Goal: Communication & Community: Answer question/provide support

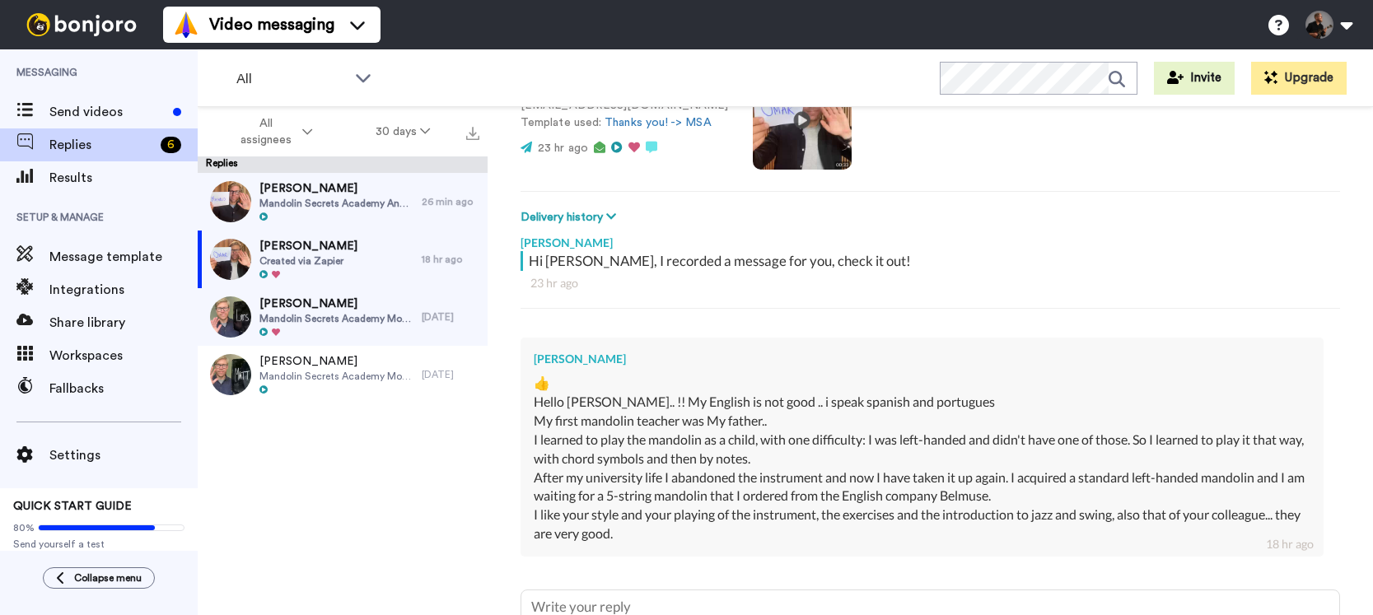
scroll to position [308, 0]
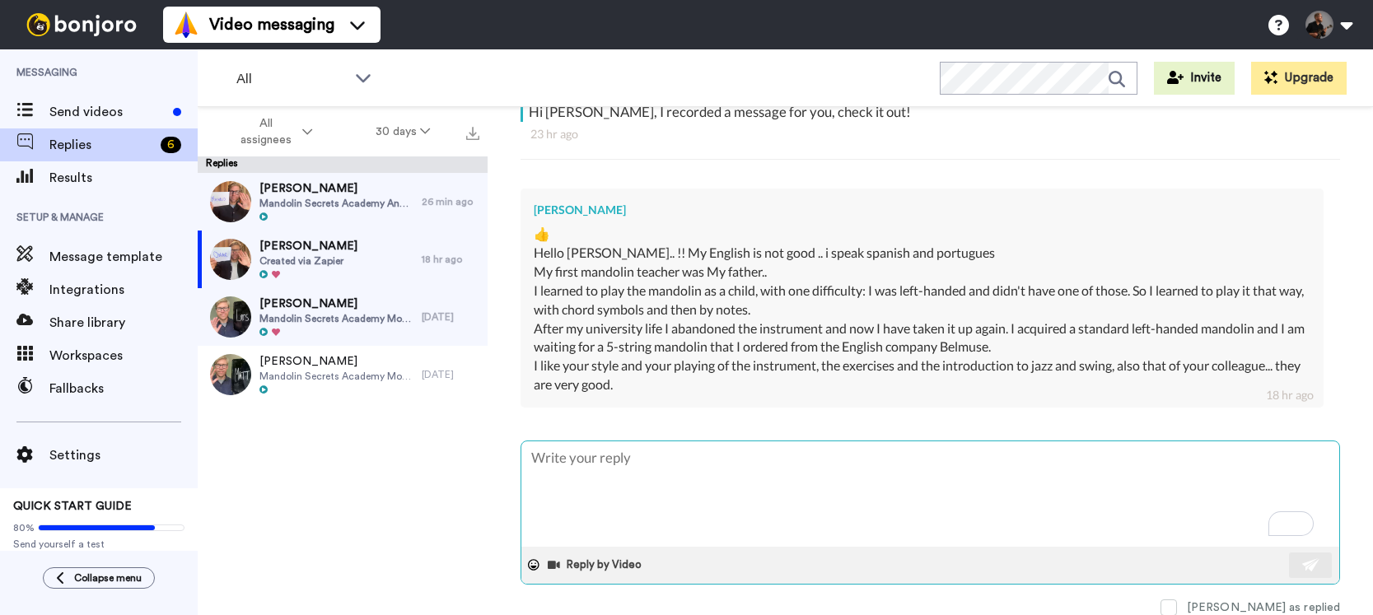
click at [763, 466] on textarea "To enrich screen reader interactions, please activate Accessibility in Grammarl…" at bounding box center [930, 493] width 818 height 105
paste textarea "Thanks! It all sounds good👍 🙂 If you feel like it, please leave us an introduct…"
type textarea "x"
type textarea "Thanks! It all sounds good👍 🙂 If you feel like it, please leave us an introduct…"
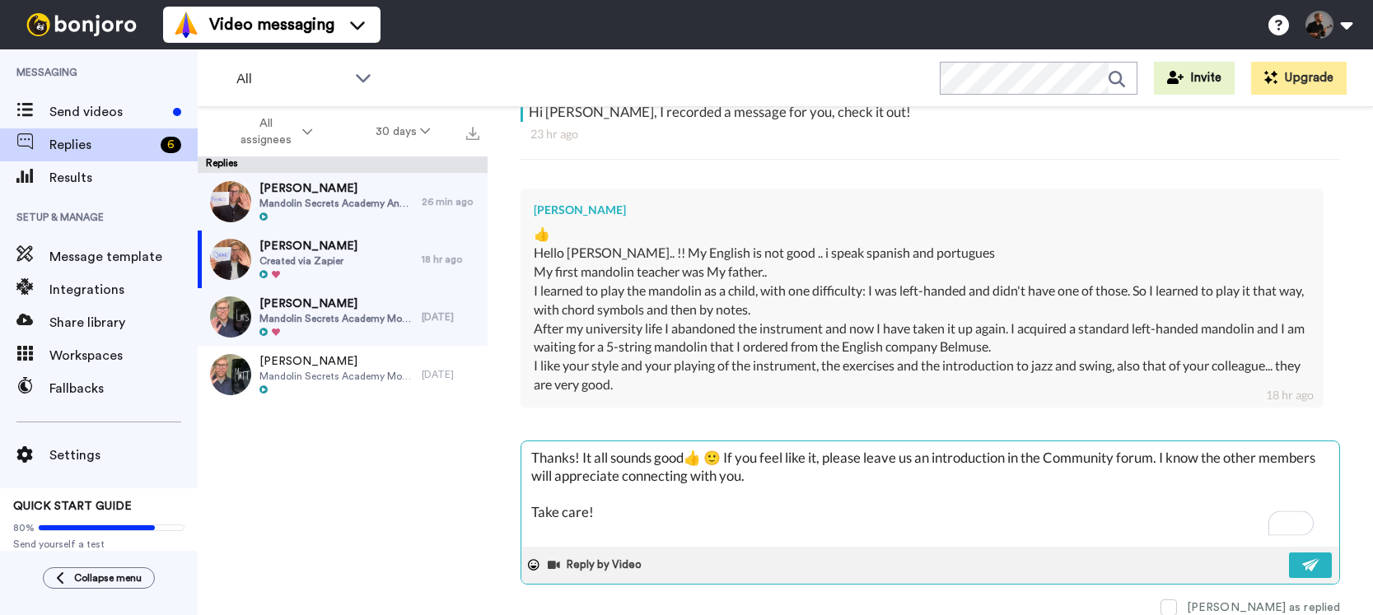
click at [575, 457] on textarea "Thanks! It all sounds good👍 🙂 If you feel like it, please leave us an introduct…" at bounding box center [930, 493] width 818 height 105
type textarea "x"
type textarea "Thanks O! It all sounds good👍 🙂 If you feel like it, please leave us an introdu…"
type textarea "x"
type textarea "Thanks Om! It all sounds good👍 🙂 If you feel like it, please leave us an introd…"
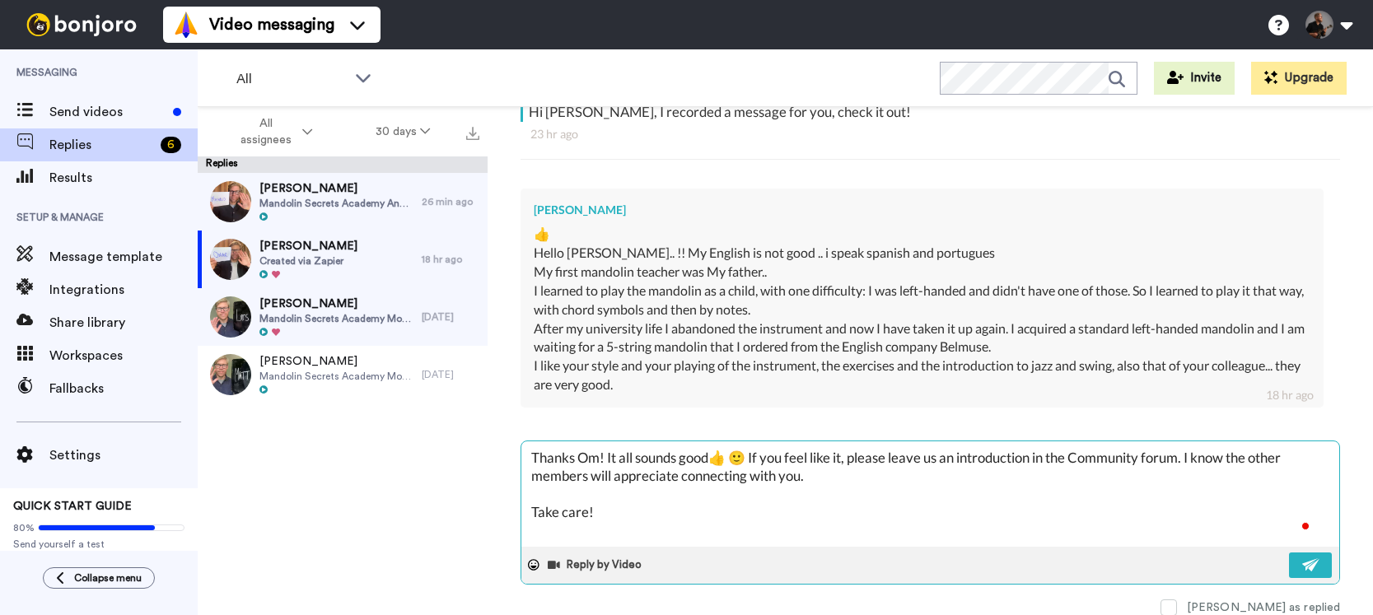
type textarea "x"
type textarea "Thanks [PERSON_NAME]! It all sounds good👍 🙂 If you feel like it, please leave u…"
type textarea "x"
type textarea "Thanks [PERSON_NAME]! It all sounds good👍 🙂 If you feel like it, please leave u…"
click at [761, 460] on textarea "Thanks [PERSON_NAME]! It all sounds good👍 🙂 If you feel like it, please leave u…" at bounding box center [930, 493] width 818 height 105
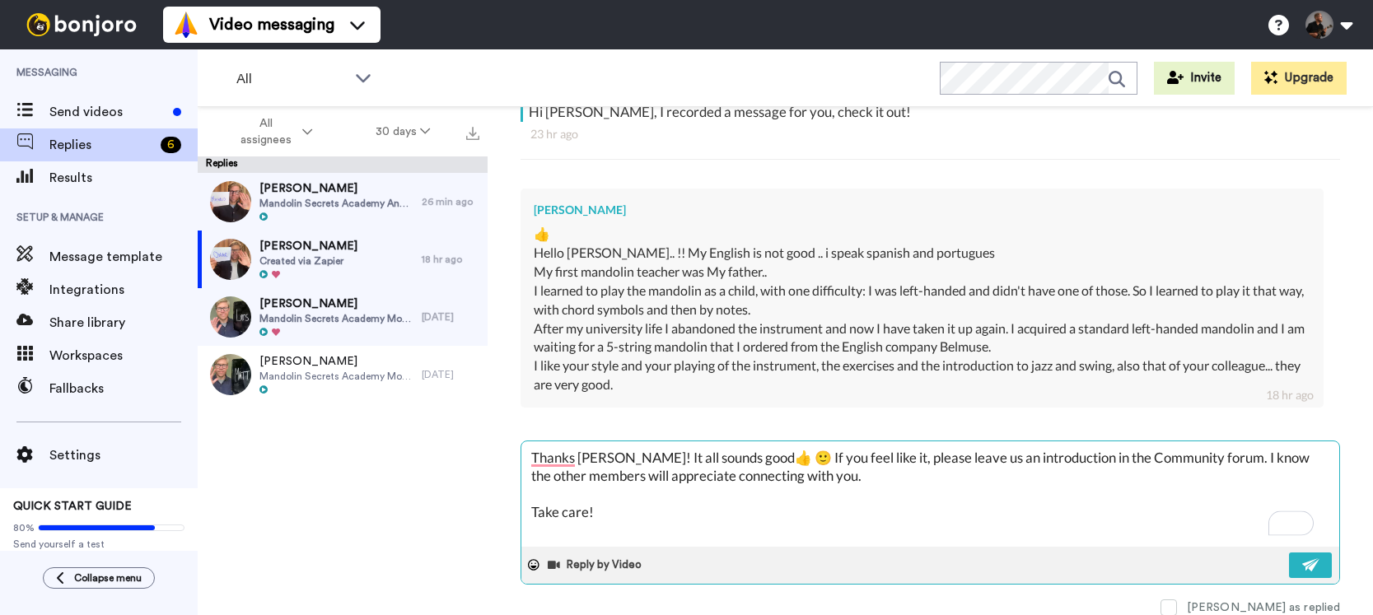
type textarea "x"
type textarea "Thanks [PERSON_NAME]! It all sounds good👍 🙂 If you feel like it, please leave u…"
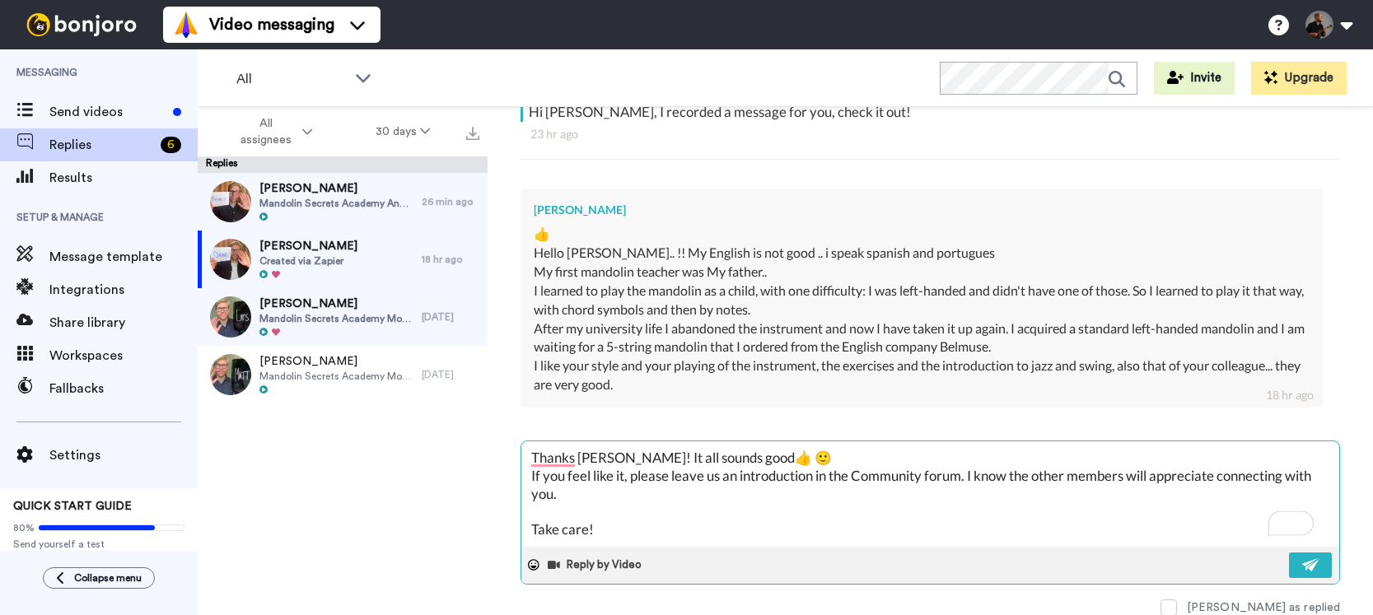
type textarea "x"
type textarea "Thanks [PERSON_NAME]! It all sounds good👍 🙂 If you feel like it, please leave u…"
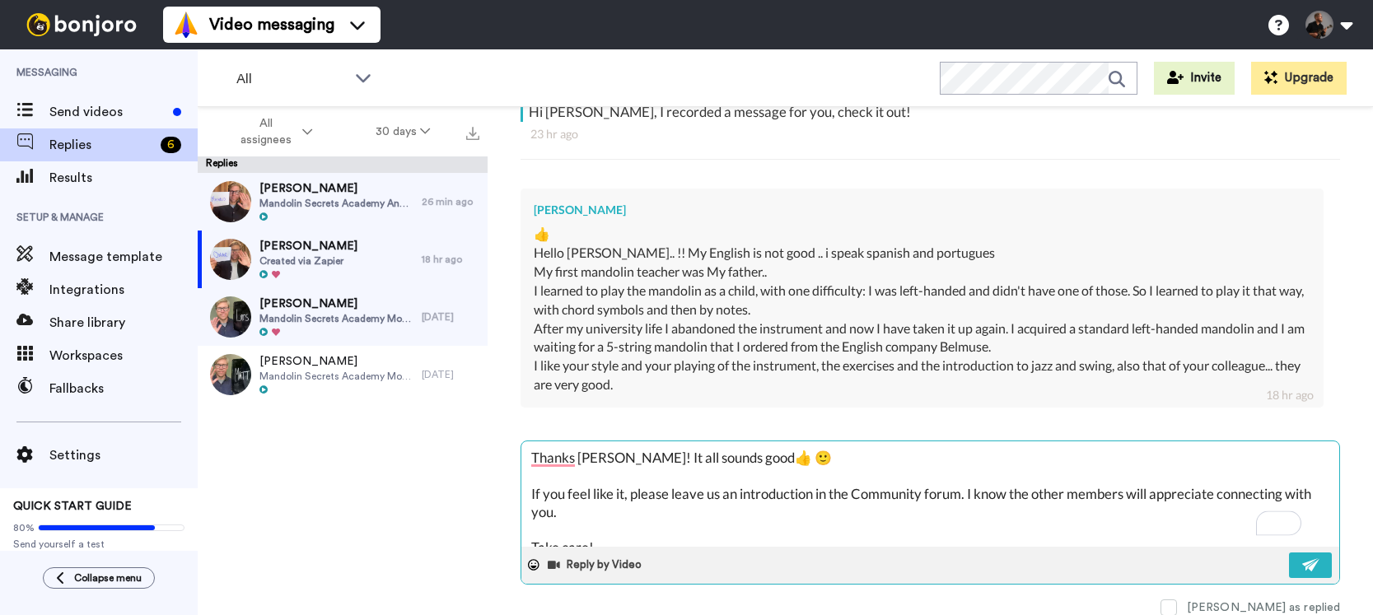
click at [739, 457] on textarea "Thanks [PERSON_NAME]! It all sounds good👍 🙂 If you feel like it, please leave u…" at bounding box center [930, 493] width 818 height 105
click at [725, 456] on textarea "Thanks [PERSON_NAME]! It all sounds good👍 🙂 If you feel like it, please leave u…" at bounding box center [930, 493] width 818 height 105
type textarea "x"
type textarea "Thanks [PERSON_NAME]! It all sounds good 👍 🙂 If you feel like it, please leave …"
click at [743, 462] on textarea "Thanks [PERSON_NAME]! It all sounds good 👍 🙂 If you feel like it, please leave …" at bounding box center [930, 493] width 818 height 105
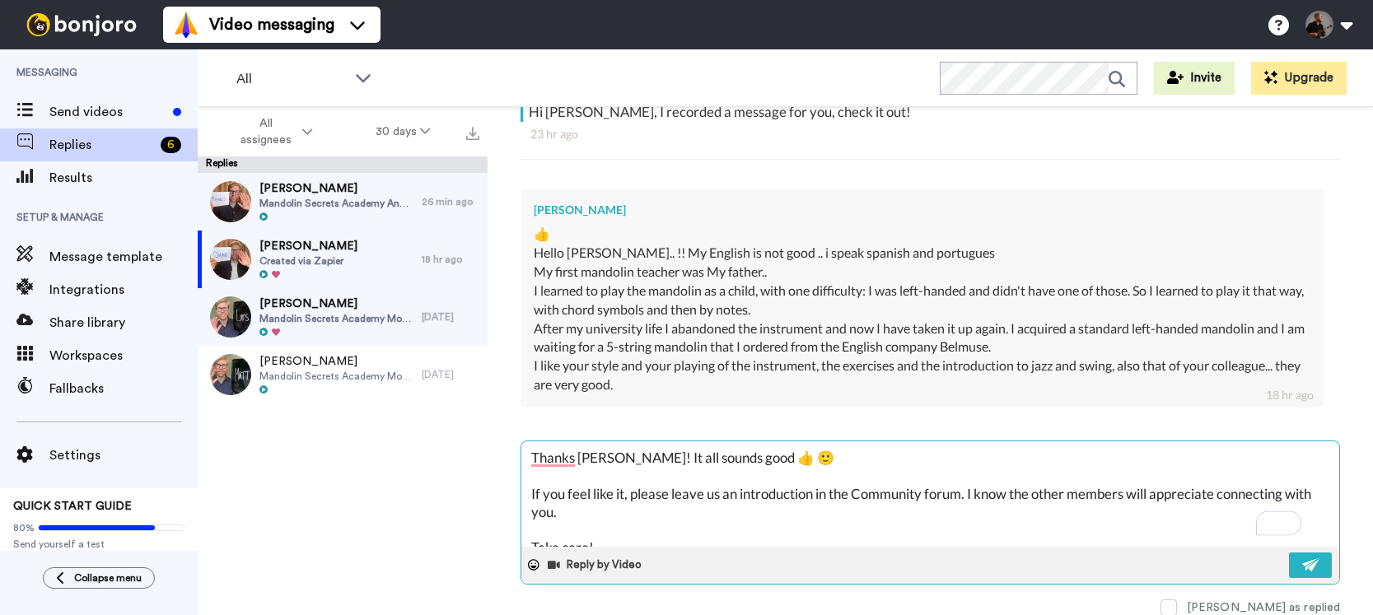
type textarea "x"
type textarea "Thanks [PERSON_NAME]! It all sounds good 👍 🙂 If you feel like it, please leave …"
type textarea "x"
type textarea "Thanks [PERSON_NAME]! It all sounds good 👍 C 🙂 If you feel like it, please leav…"
type textarea "x"
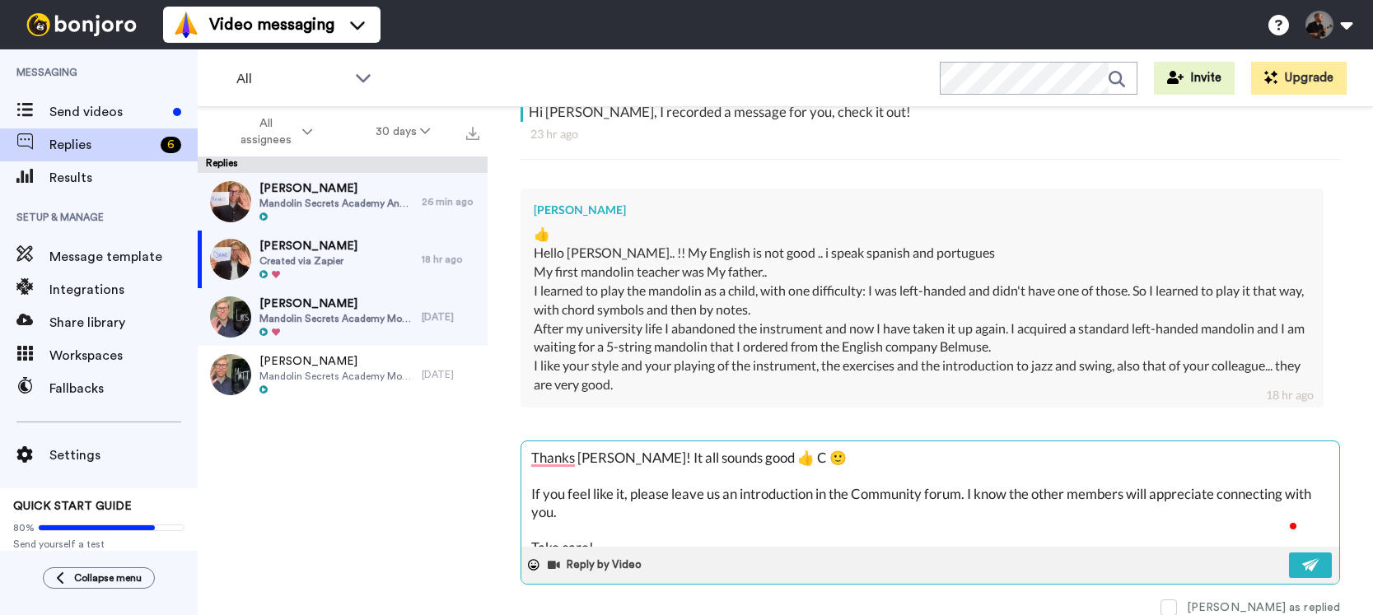
type textarea "Thanks [PERSON_NAME]! It all sounds good 👍 Co 🙂 If you feel like it, please lea…"
type textarea "x"
type textarea "Thanks [PERSON_NAME]! It all sounds good 👍 Coo 🙂 If you feel like it, please le…"
type textarea "x"
type textarea "Thanks [PERSON_NAME]! It all sounds good 👍 Cool 🙂 If you feel like it, please l…"
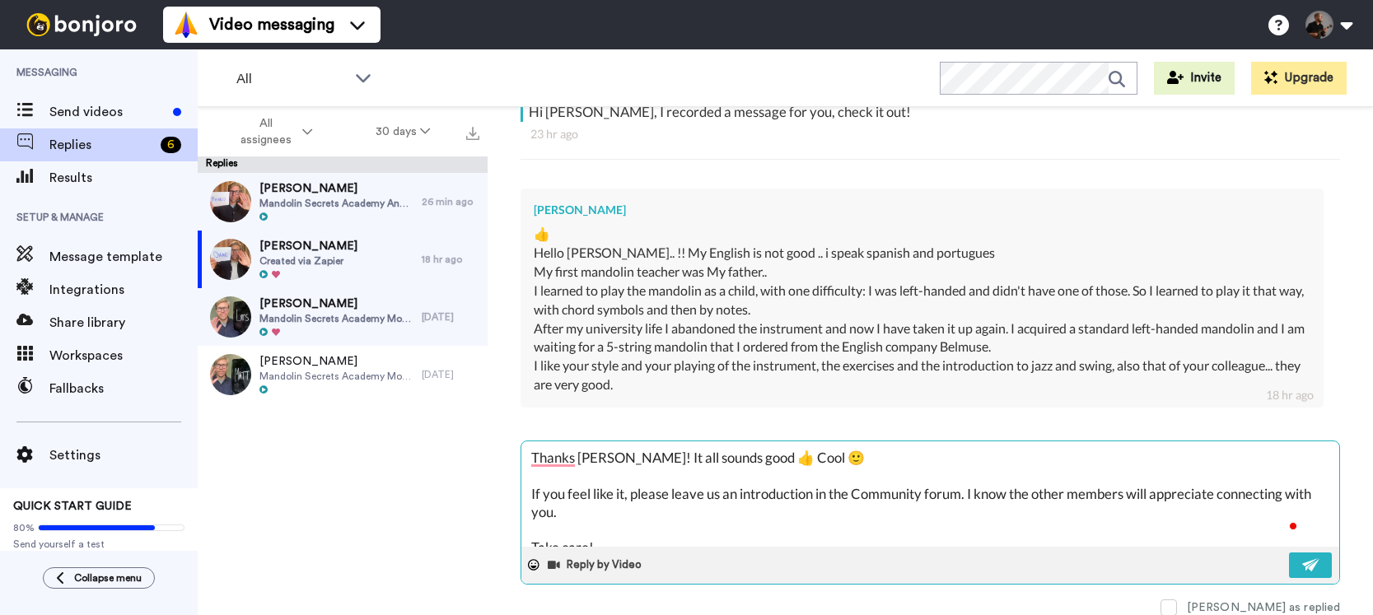
type textarea "x"
type textarea "Thanks [PERSON_NAME]! It all sounds good 👍 Cool 🙂 If you feel like it, please l…"
type textarea "x"
type textarea "Thanks [PERSON_NAME]! It all sounds good 👍 Cool w 🙂 If you feel like it, please…"
type textarea "x"
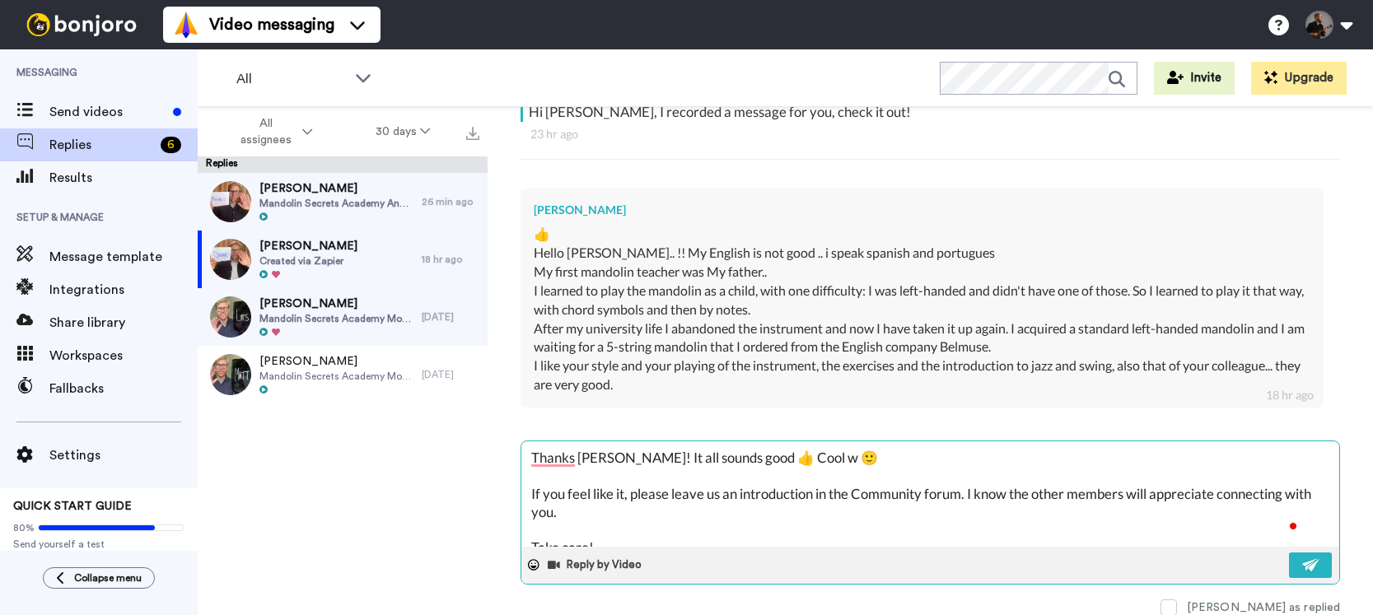
type textarea "Thanks [PERSON_NAME]! It all sounds good 👍 Cool wi 🙂 If you feel like it, pleas…"
type textarea "x"
type textarea "Thanks [PERSON_NAME]! It all sounds good 👍 Cool wit 🙂 If you feel like it, plea…"
type textarea "x"
type textarea "Thanks [PERSON_NAME]! It all sounds good 👍 Cool with 🙂 If you feel like it, ple…"
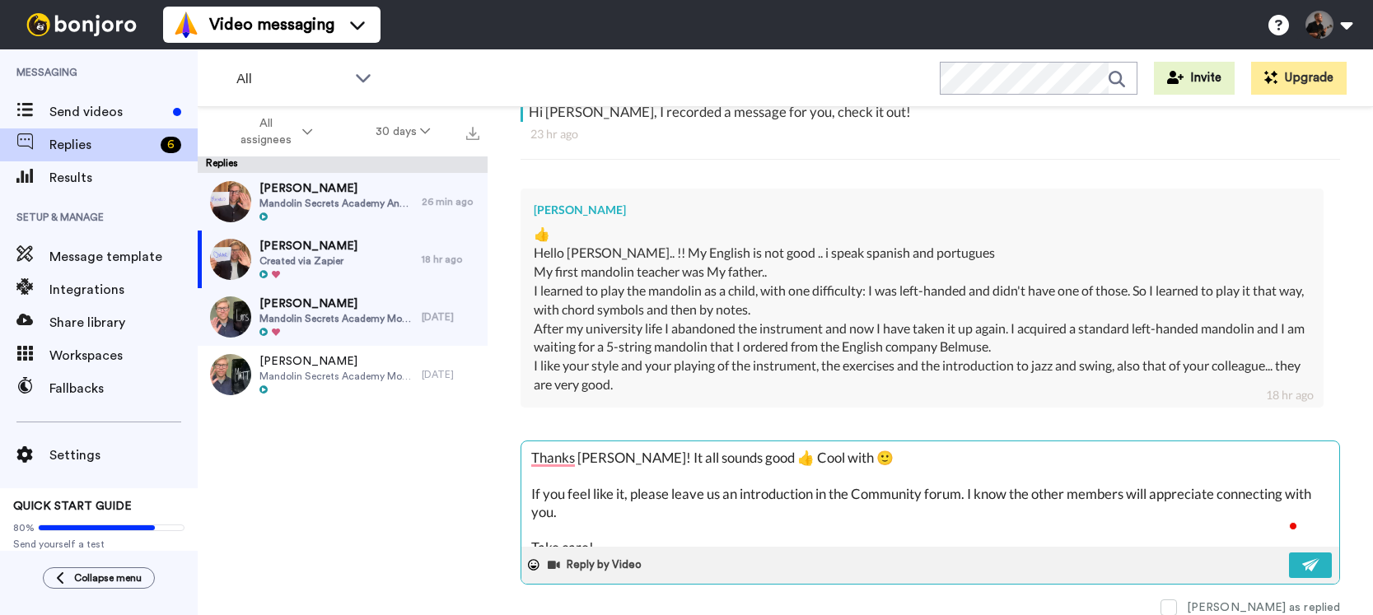
type textarea "x"
type textarea "Thanks [PERSON_NAME]! It all sounds good 👍 Cool with 🙂 If you feel like it, ple…"
type textarea "x"
type textarea "Thanks [PERSON_NAME]! It all sounds good 👍 Cool with t 🙂 If you feel like it, p…"
type textarea "x"
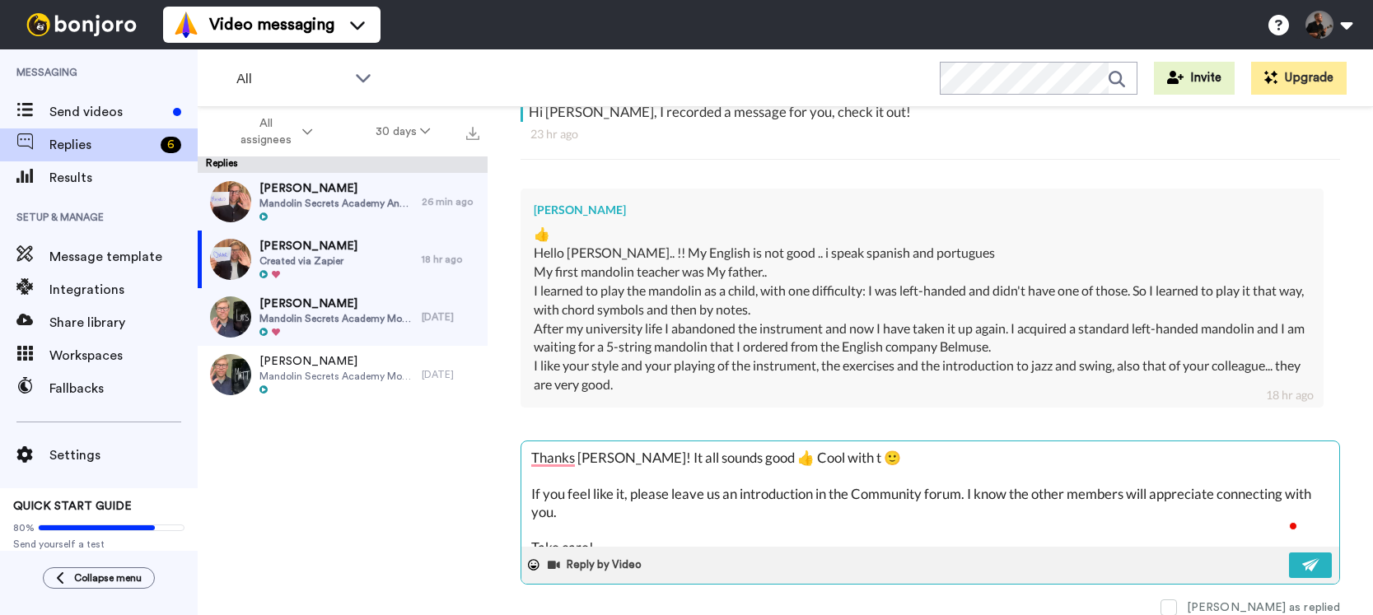
type textarea "Thanks [PERSON_NAME]! It all sounds good 👍 Cool with th 🙂 If you feel like it, …"
type textarea "x"
type textarea "Thanks [PERSON_NAME]! It all sounds good 👍 Cool with the 🙂 If you feel like it,…"
type textarea "x"
type textarea "Thanks [PERSON_NAME]! It all sounds good 👍 Cool with the 🙂 If you feel like it,…"
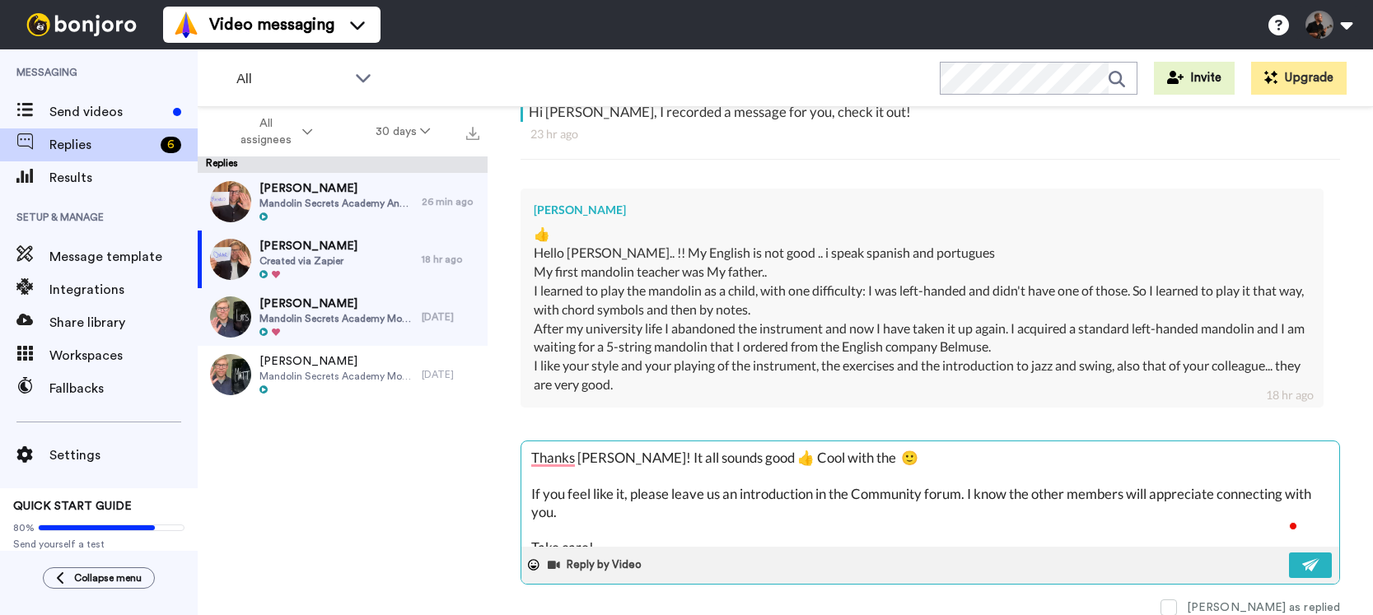
type textarea "x"
type textarea "Thanks [PERSON_NAME]! It all sounds good 👍 Cool with the e 🙂 If you feel like i…"
type textarea "x"
type textarea "Thanks [PERSON_NAME]! It all sounds good 👍 Cool with the el 🙂 If you feel like …"
type textarea "x"
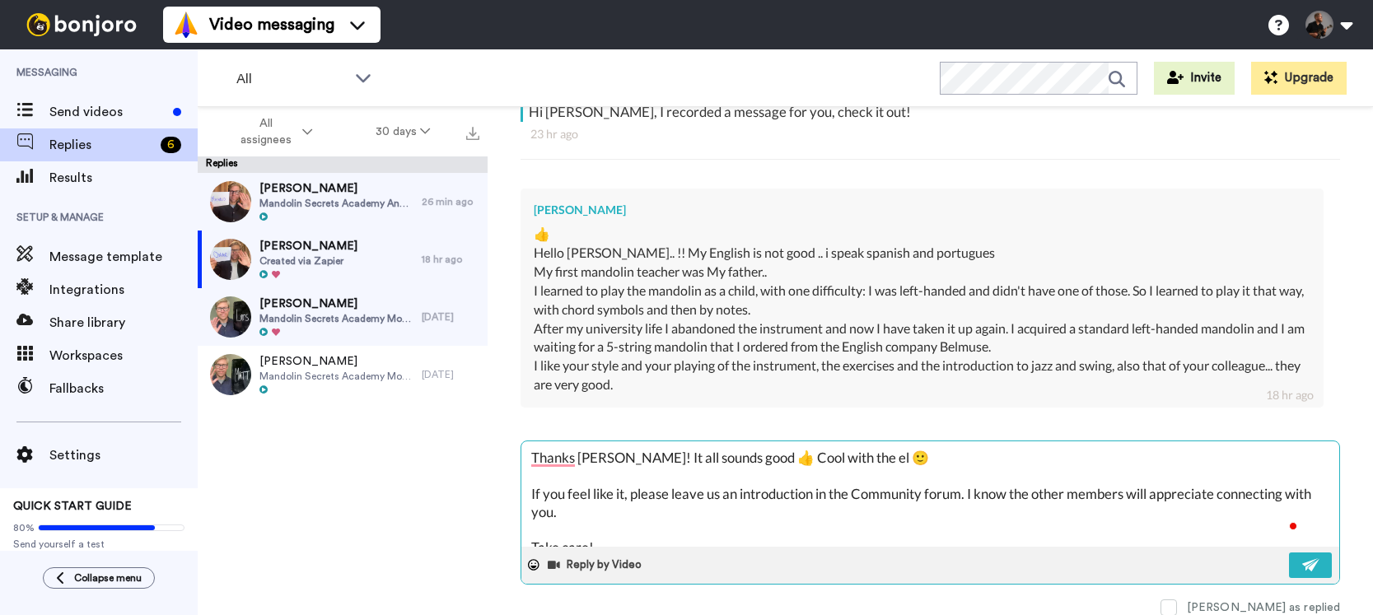
type textarea "Thanks [PERSON_NAME]! It all sounds good 👍 Cool with the elc 🙂 If you feel like…"
type textarea "x"
type textarea "Thanks [PERSON_NAME]! It all sounds good 👍 Cool with the elct 🙂 If you feel lik…"
type textarea "x"
type textarea "Thanks [PERSON_NAME]! It all sounds good 👍 Cool with the elctr 🙂 If you feel li…"
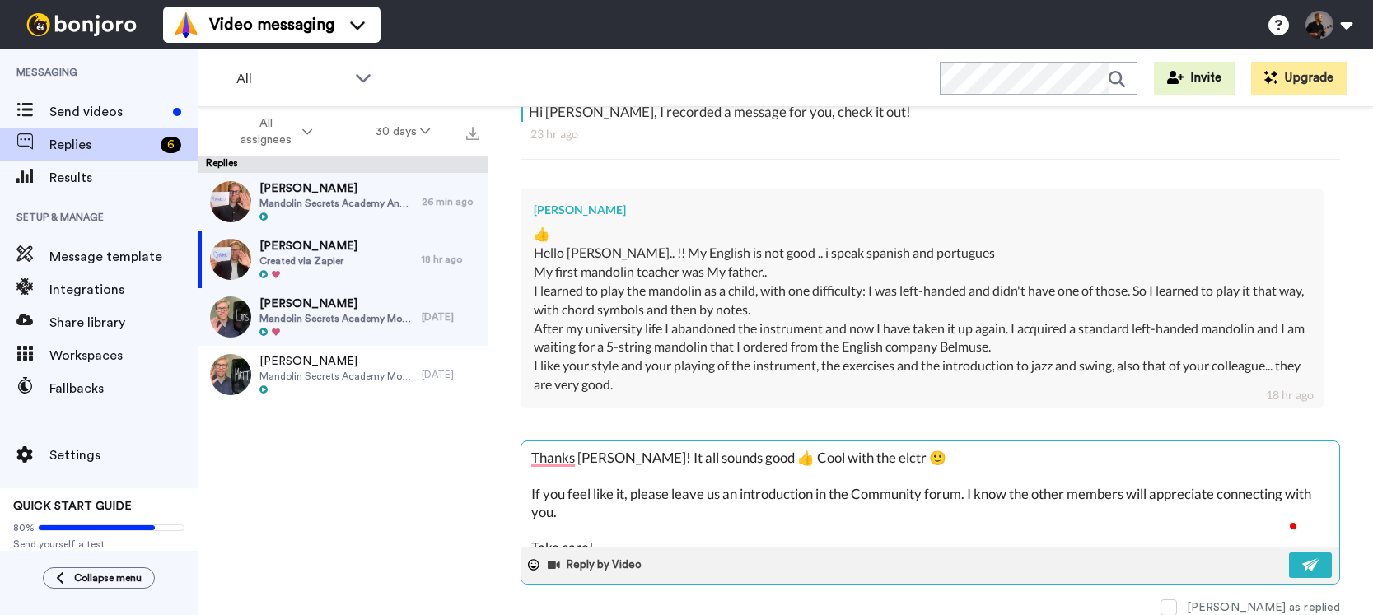
type textarea "x"
type textarea "Thanks [PERSON_NAME]! It all sounds good 👍 Cool with the elctri 🙂 If you feel l…"
type textarea "x"
type textarea "Thanks [PERSON_NAME]! It all sounds good 👍 Cool with the elctric 🙂 If you feel …"
type textarea "x"
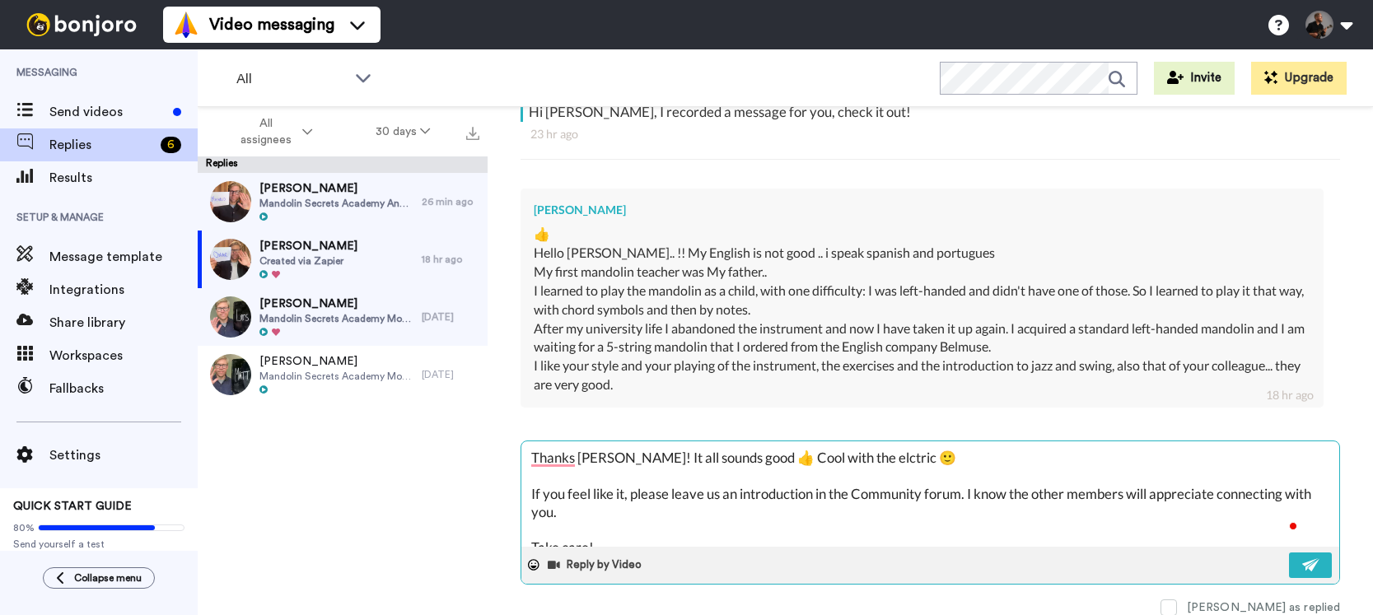
type textarea "Thanks [PERSON_NAME]! It all sounds good 👍 Cool with the elctric 🙂 If you feel …"
type textarea "x"
type textarea "Thanks [PERSON_NAME]! It all sounds good 👍 Cool with the elctric f 🙂 If you fee…"
type textarea "x"
type textarea "Thanks [PERSON_NAME]! It all sounds good 👍 Cool with the elctric fr 🙂 If you fe…"
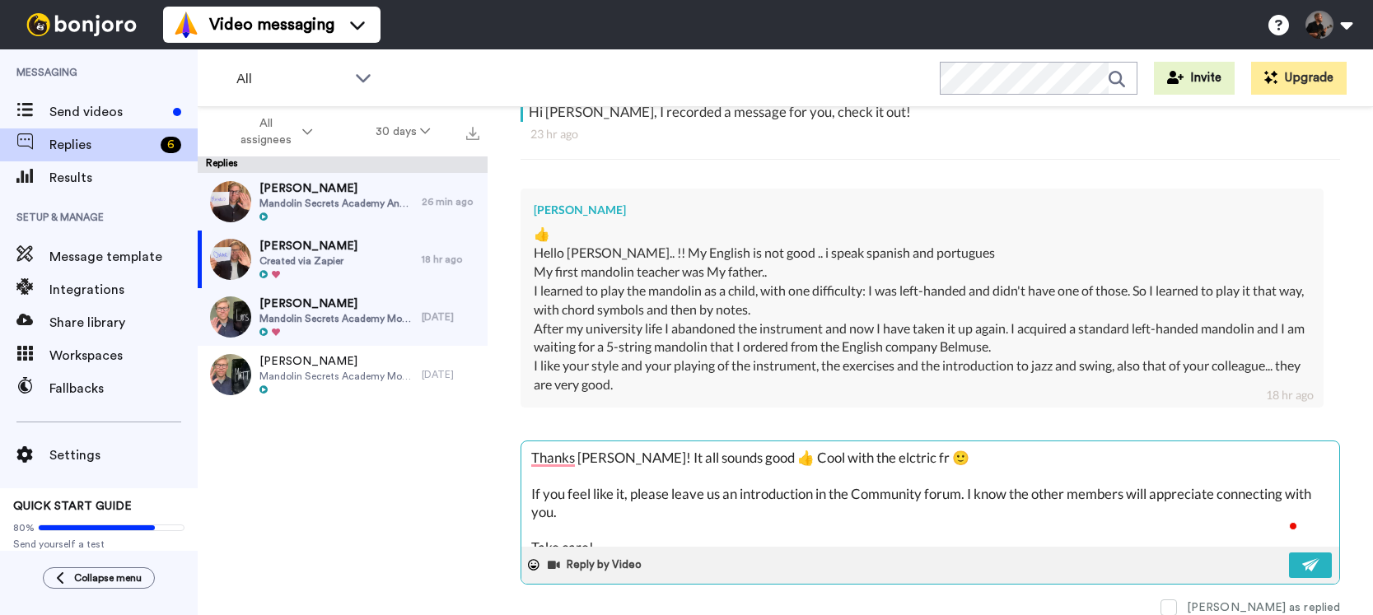
type textarea "x"
type textarea "Thanks [PERSON_NAME]! It all sounds good 👍 Cool with the elctric fro 🙂 If you f…"
type textarea "x"
type textarea "Thanks [PERSON_NAME]! It all sounds good 👍 Cool with the elctric from 🙂 If you …"
type textarea "x"
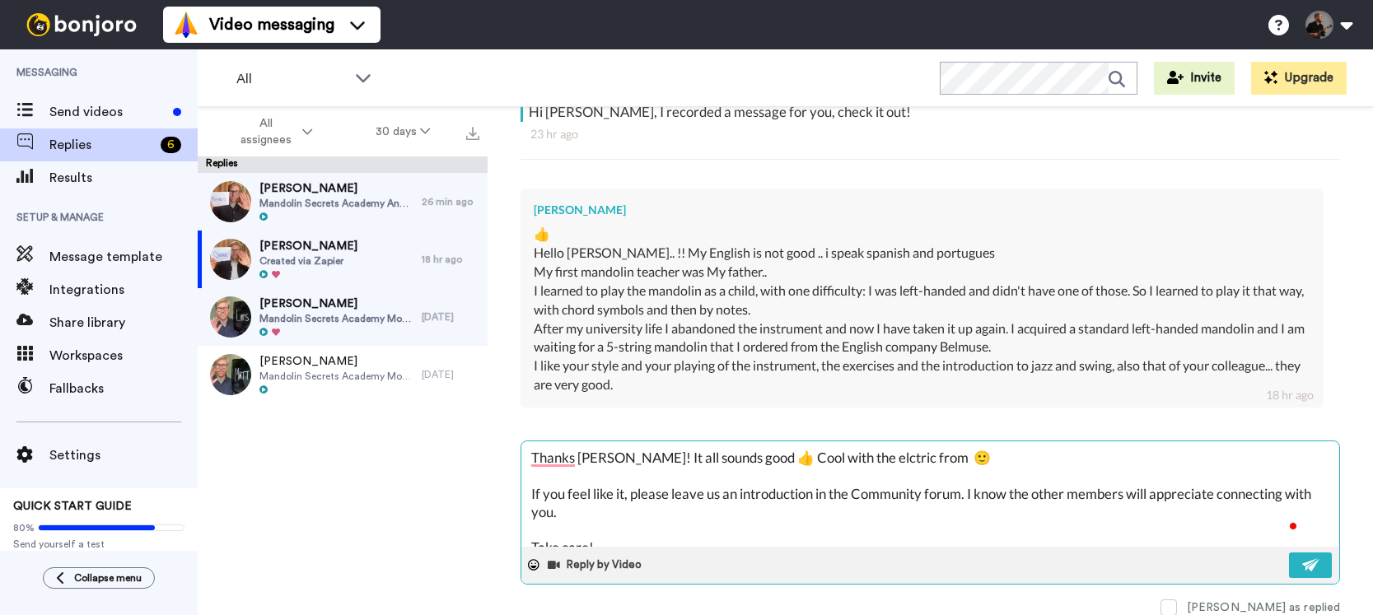
type textarea "Thanks [PERSON_NAME]! It all sounds good 👍 Cool with the elctric from B 🙂 If yo…"
type textarea "x"
type textarea "Thanks [PERSON_NAME]! It all sounds good 👍 Cool with the elctric from Bel 🙂 If …"
type textarea "x"
type textarea "Thanks [PERSON_NAME]! It all sounds good 👍 Cool with the elctric from Belm 🙂 If…"
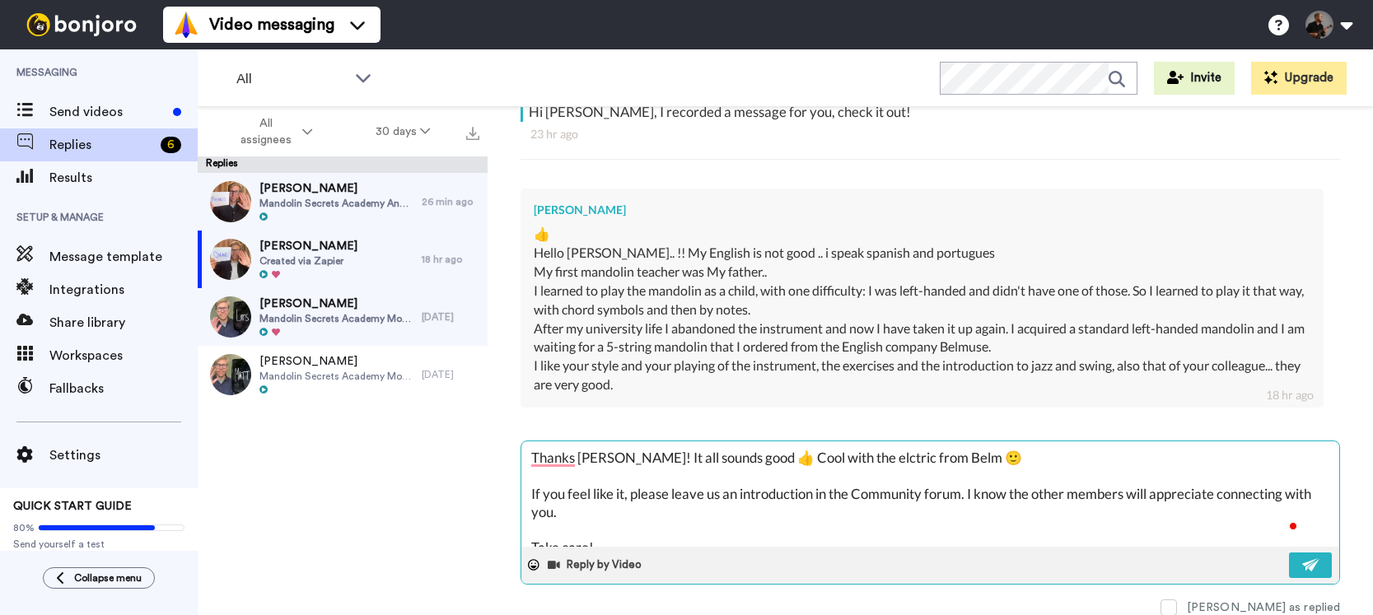
type textarea "x"
type textarea "Thanks [PERSON_NAME]! It all sounds good 👍 Cool with the elctric from Belmu 🙂 I…"
type textarea "x"
type textarea "Thanks [PERSON_NAME]! It all sounds good 👍 Cool with the elctric from Belmus 🙂 …"
type textarea "x"
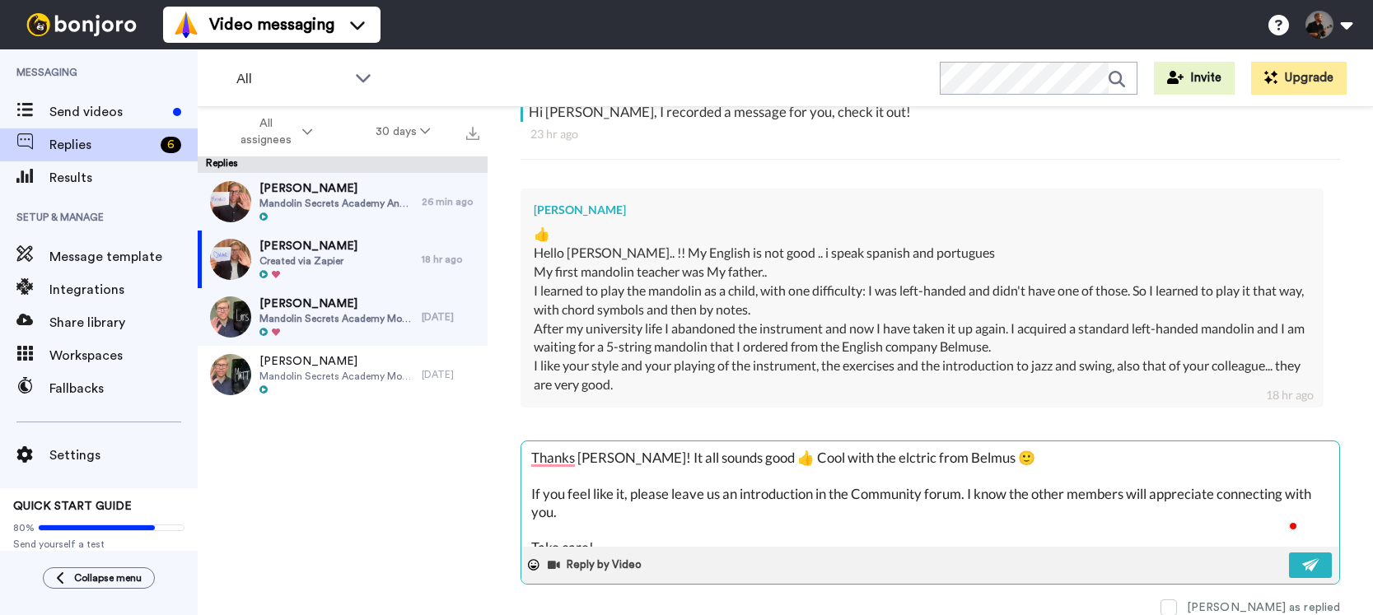
type textarea "Thanks [PERSON_NAME]! It all sounds good 👍 Cool with the elctric from Belmuse 🙂…"
type textarea "x"
type textarea "Thanks [PERSON_NAME]! It all sounds good 👍 Cool with the elctric from Belmuse. …"
type textarea "x"
type textarea "Thanks [PERSON_NAME]! It all sounds good 👍 Cool with the elctric from Belmuse. …"
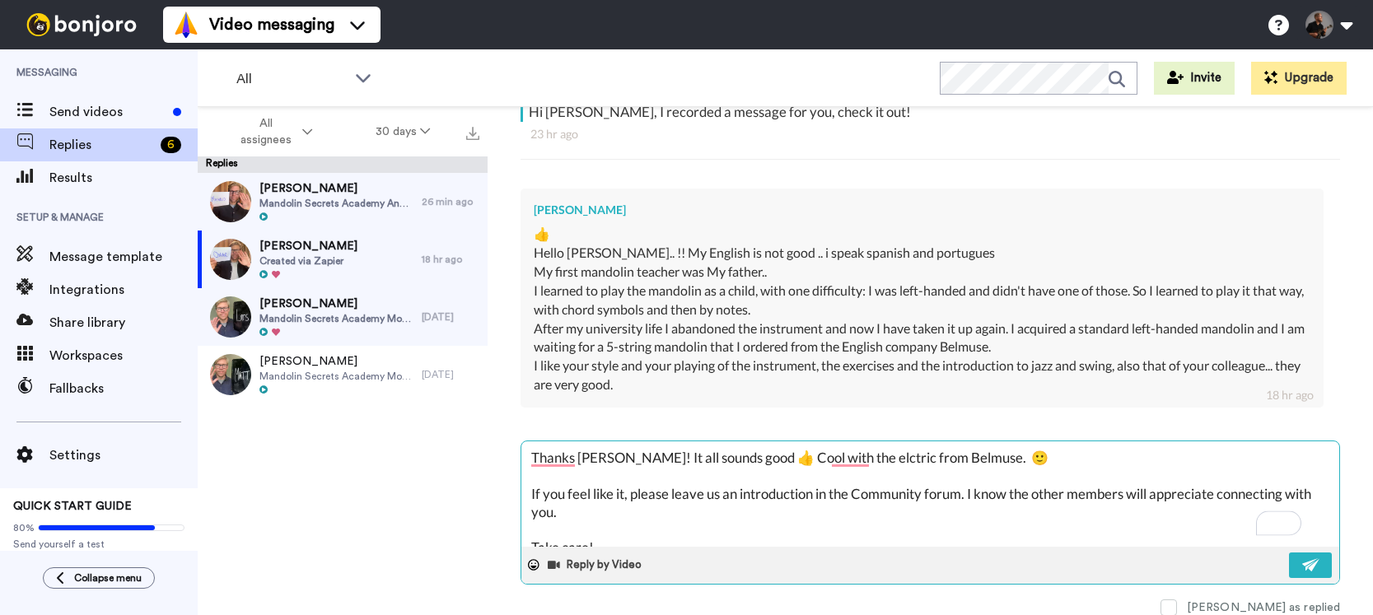
type textarea "x"
type textarea "Thanks [PERSON_NAME]! It all sounds good 👍 Cool with the elctric from Belmuse. …"
click at [870, 460] on textarea "Thanks [PERSON_NAME]! It all sounds good 👍 Cool with the elctric from Belmuse. …" at bounding box center [930, 493] width 818 height 105
type textarea "x"
type textarea "Thanks [PERSON_NAME]! It all sounds good 👍 Cool with the elctri from [GEOGRAPHI…"
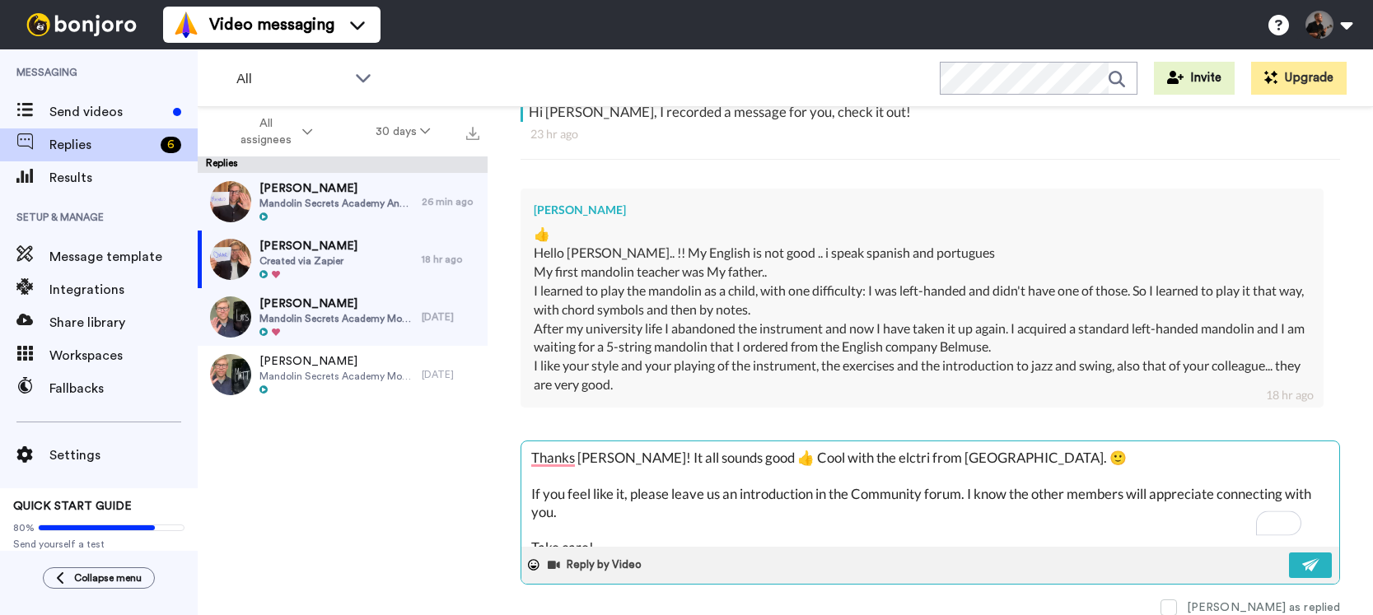
type textarea "x"
type textarea "Thanks [PERSON_NAME]! It all sounds good 👍 Cool with the elctr from [GEOGRAPHIC…"
type textarea "x"
type textarea "Thanks [PERSON_NAME]! It all sounds good 👍 Cool with the elct from Belmuse. 🙂 I…"
type textarea "x"
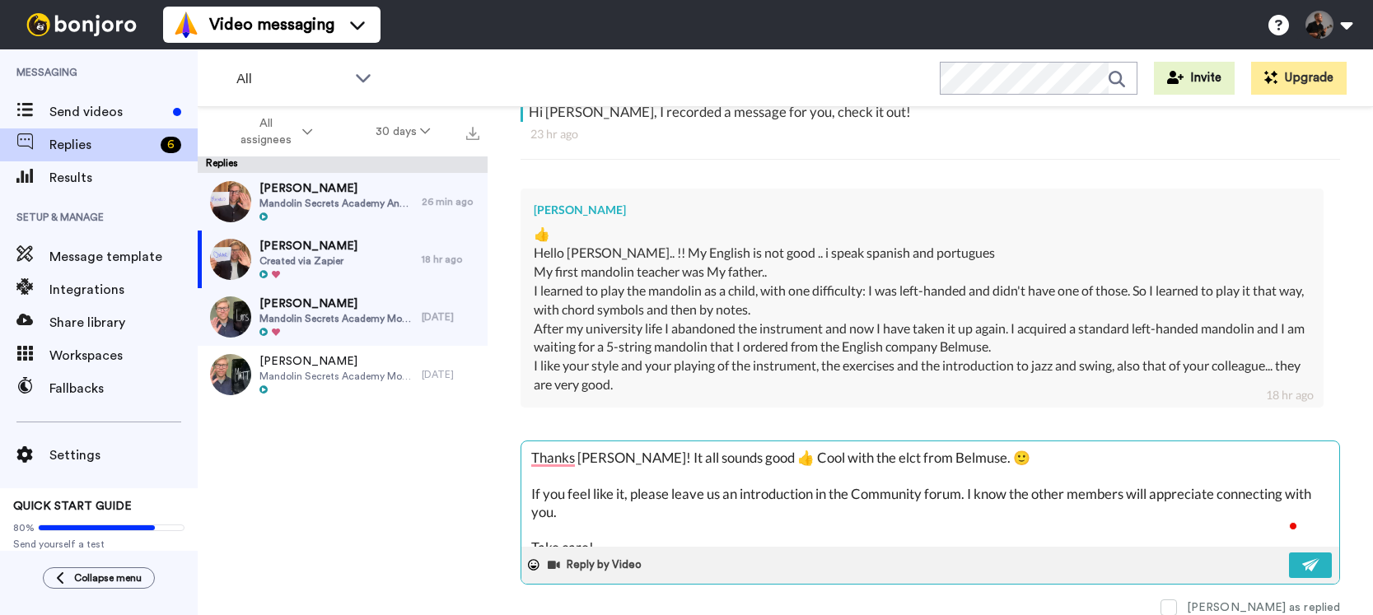
type textarea "Thanks [PERSON_NAME]! It all sounds good 👍 Cool with the elc from [GEOGRAPHIC_D…"
type textarea "x"
type textarea "Thanks [PERSON_NAME]! It all sounds good 👍 Cool with the el from Belmuse. 🙂 If …"
type textarea "x"
type textarea "Thanks [PERSON_NAME]! It all sounds good 👍 Cool with the e from Belmuse. 🙂 If y…"
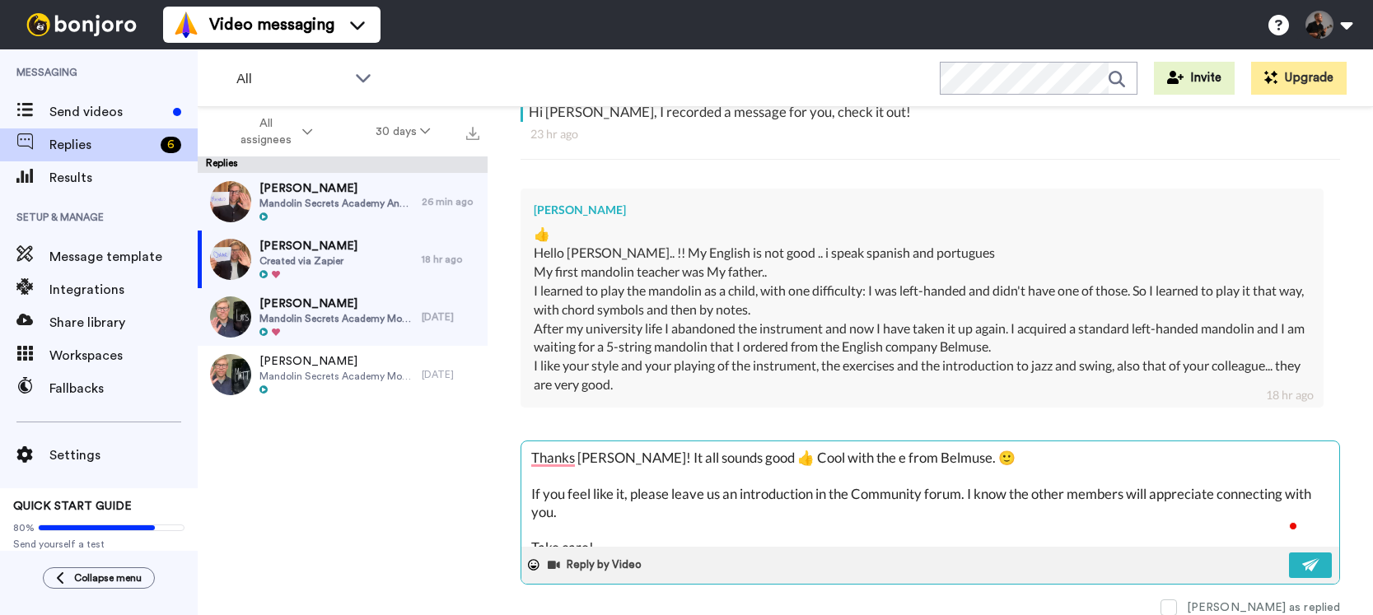
type textarea "x"
type textarea "Thanks [PERSON_NAME]! It all sounds good 👍 Cool with the from Belmuse. 🙂 If you…"
type textarea "x"
type textarea "Thanks [PERSON_NAME]! It all sounds good 👍 Cool with the 5 from Belmuse. 🙂 If y…"
type textarea "x"
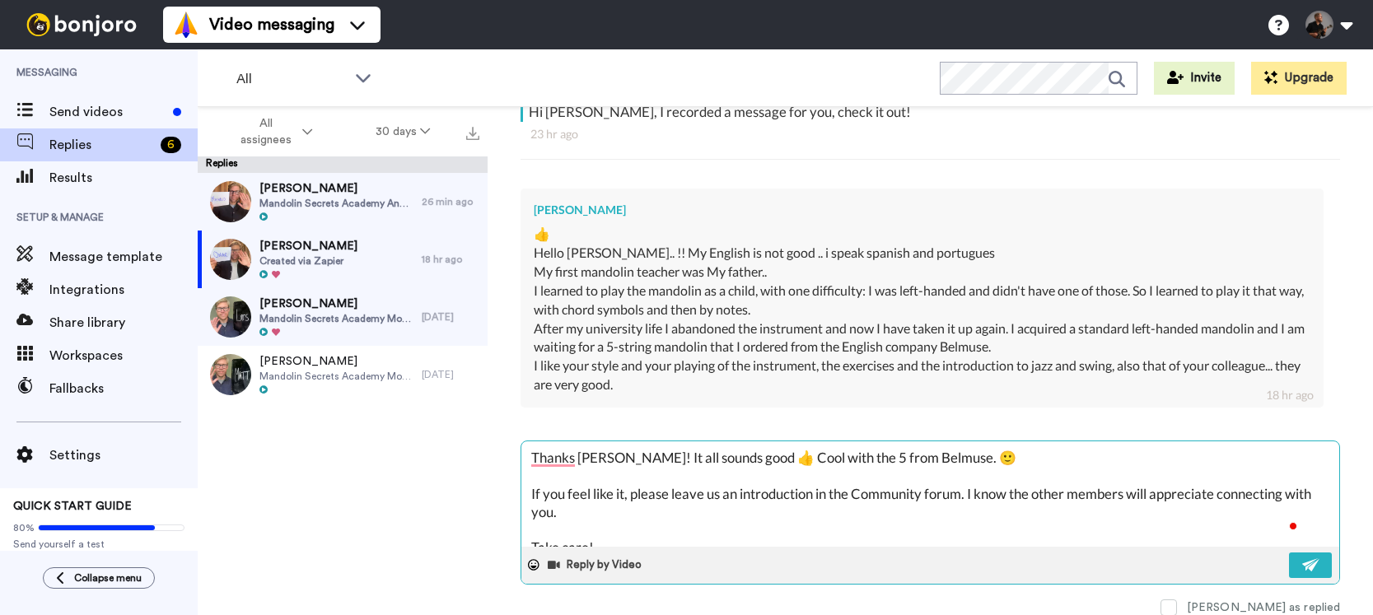
type textarea "Thanks [PERSON_NAME]! It all sounds good 👍 Cool with the 5- from Belmuse. 🙂 If …"
type textarea "x"
type textarea "Thanks [PERSON_NAME]! It all sounds good 👍 Cool with the 5-s from Belmuse. 🙂 If…"
type textarea "x"
type textarea "Thanks [PERSON_NAME]! It all sounds good 👍 Cool with the 5-st from [GEOGRAPHIC_…"
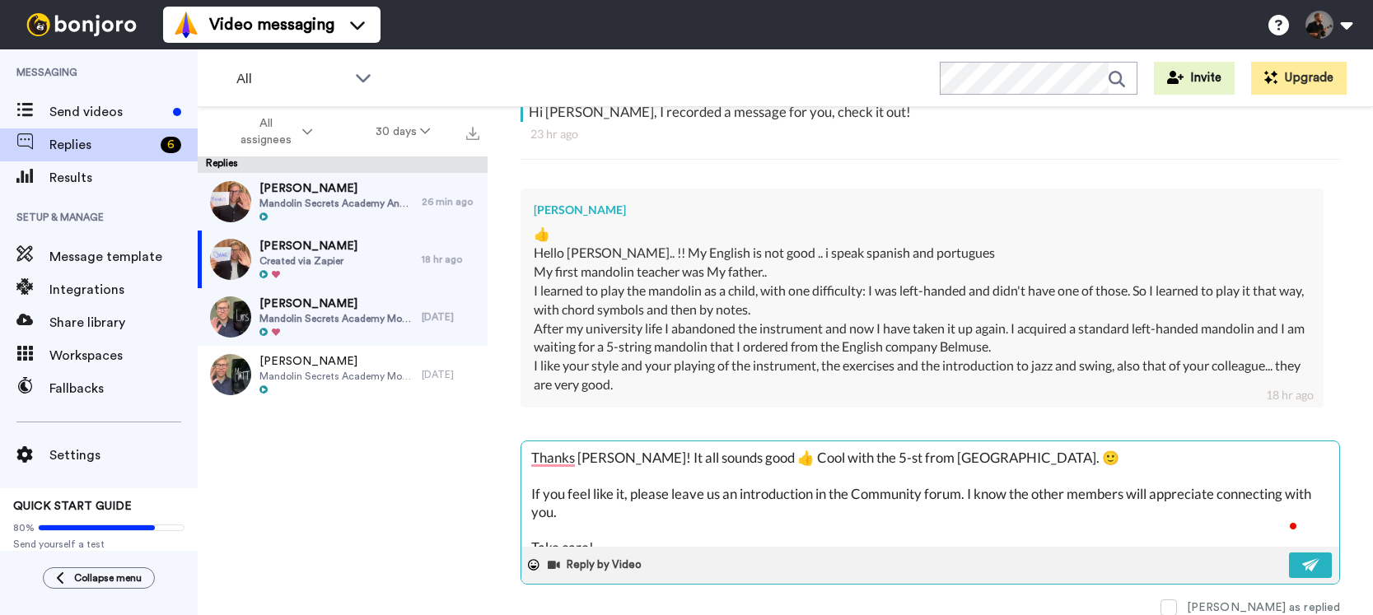
type textarea "x"
type textarea "Thanks [PERSON_NAME]! It all sounds good 👍 Cool with the 5-str from Belmuse. 🙂 …"
type textarea "x"
type textarea "Thanks [PERSON_NAME]! It all sounds good 👍 Cool with the 5-strin from [GEOGRAPH…"
type textarea "x"
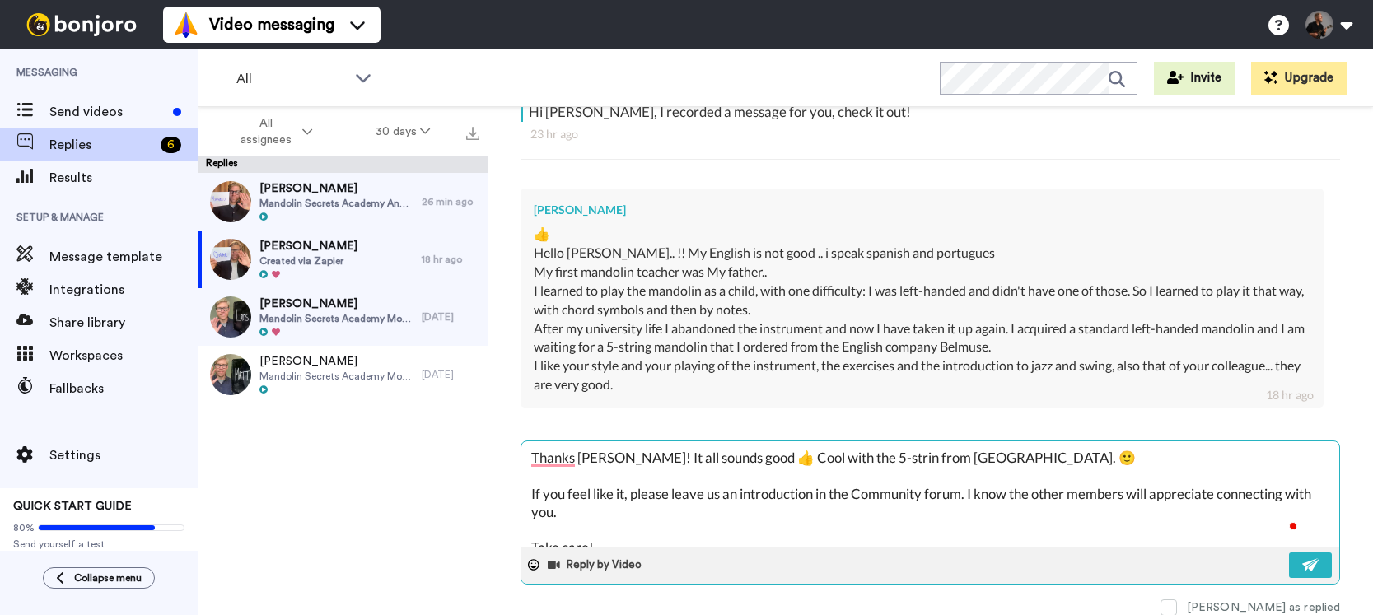
type textarea "Thanks [PERSON_NAME]! It all sounds good 👍 Cool with the 5-string from Belmuse.…"
click at [972, 452] on textarea "Thanks [PERSON_NAME]! It all sounds good 👍 Cool with the 5-string from Belmuse.…" at bounding box center [930, 493] width 818 height 105
type textarea "x"
type textarea "Thanks [PERSON_NAME]! It all sounds good 👍 Cool with the 5-string from Belmuse.…"
type textarea "x"
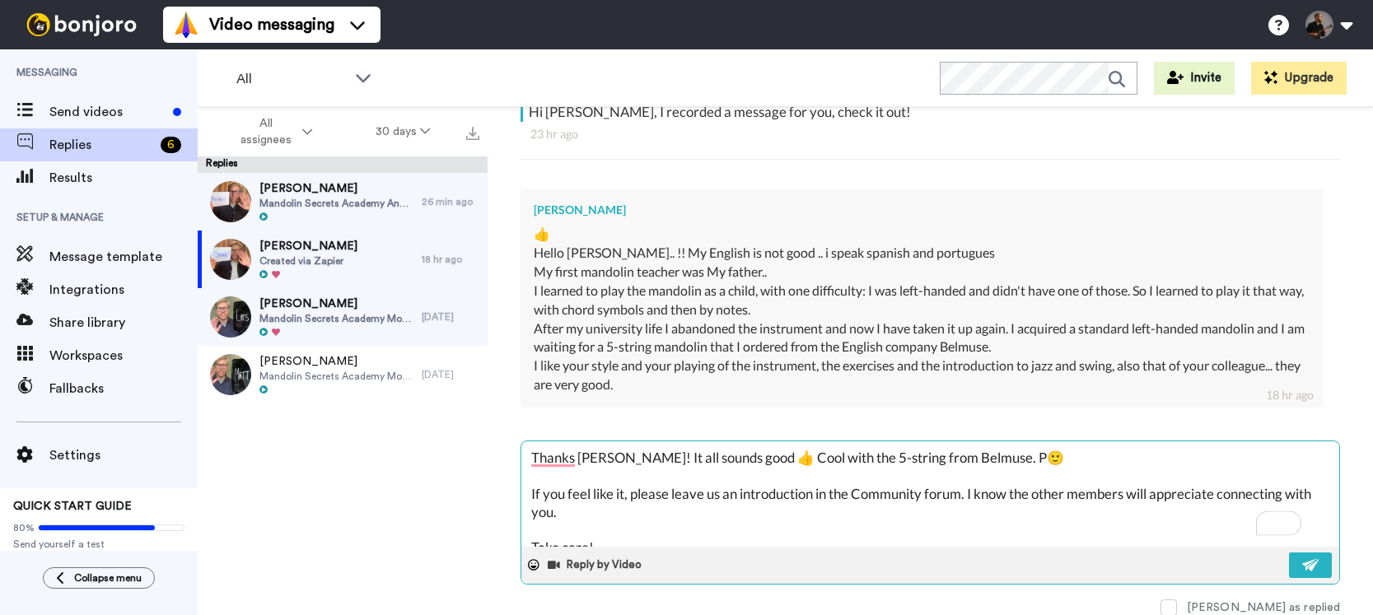
type textarea "Thanks [PERSON_NAME]! It all sounds good 👍 Cool with the 5-string from Belmuse.…"
type textarea "x"
type textarea "Thanks [PERSON_NAME]! It all sounds good 👍 Cool with the 5-string from Belmuse.…"
type textarea "x"
type textarea "Thanks [PERSON_NAME]! It all sounds good 👍 Cool with the 5-string from Belmuse.…"
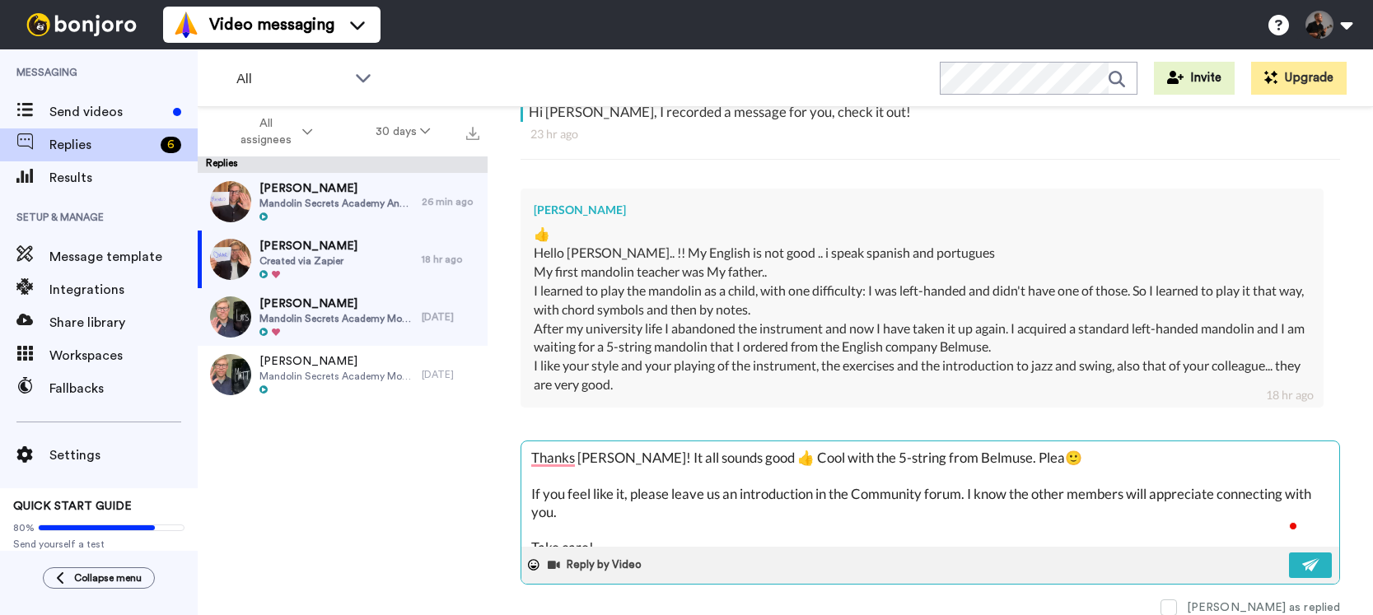
type textarea "x"
type textarea "Thanks [PERSON_NAME]! It all sounds good 👍 Cool with the 5-string from Belmuse.…"
type textarea "x"
type textarea "Thanks [PERSON_NAME]! It all sounds good 👍 Cool with the 5-string from Belmuse.…"
type textarea "x"
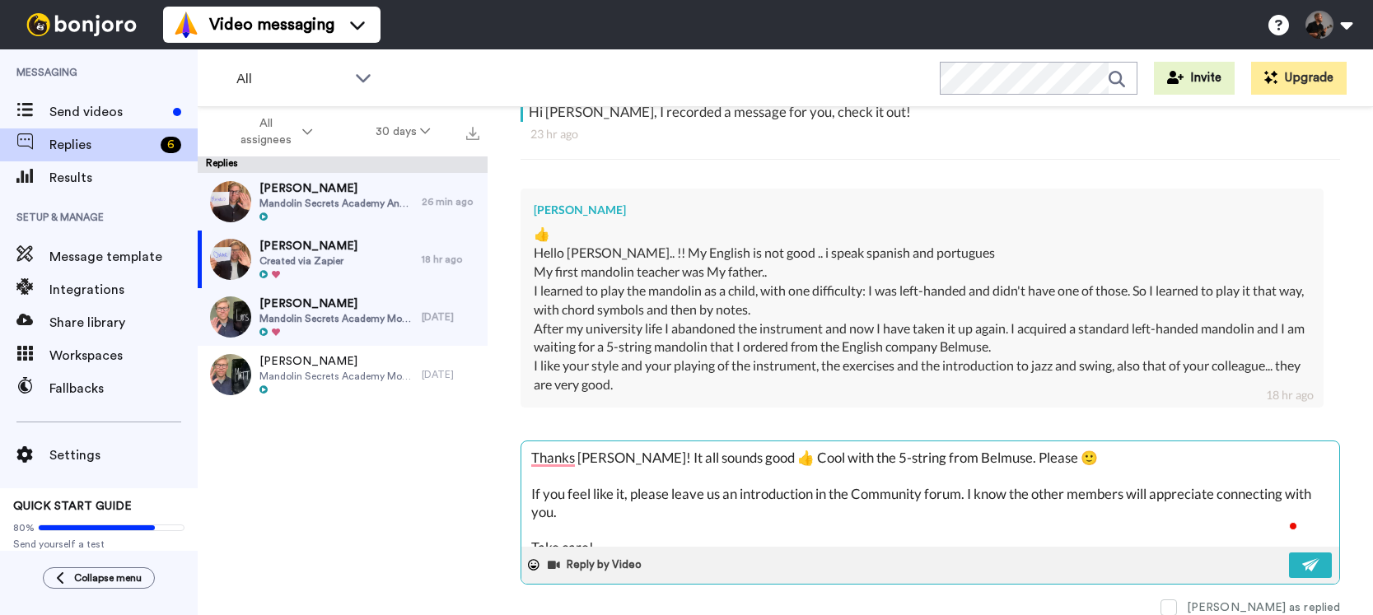
type textarea "Thanks [PERSON_NAME]! It all sounds good 👍 Cool with the 5-string from Belmuse.…"
type textarea "x"
type textarea "Thanks [PERSON_NAME]! It all sounds good 👍 Cool with the 5-string from Belmuse.…"
type textarea "x"
type textarea "Thanks [PERSON_NAME]! It all sounds good 👍 Cool with the 5-string from Belmuse.…"
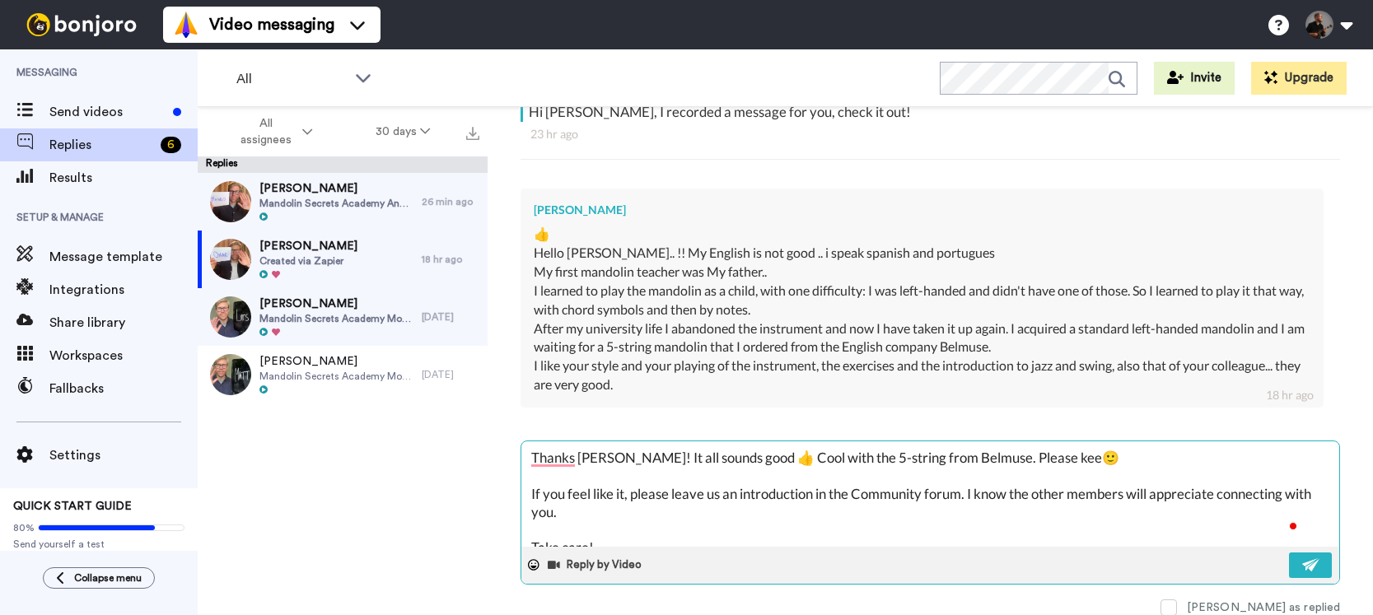
type textarea "x"
type textarea "Thanks [PERSON_NAME]! It all sounds good 👍 Cool with the 5-string from Belmuse.…"
type textarea "x"
type textarea "Thanks [PERSON_NAME]! It all sounds good 👍 Cool with the 5-string from Belmuse.…"
type textarea "x"
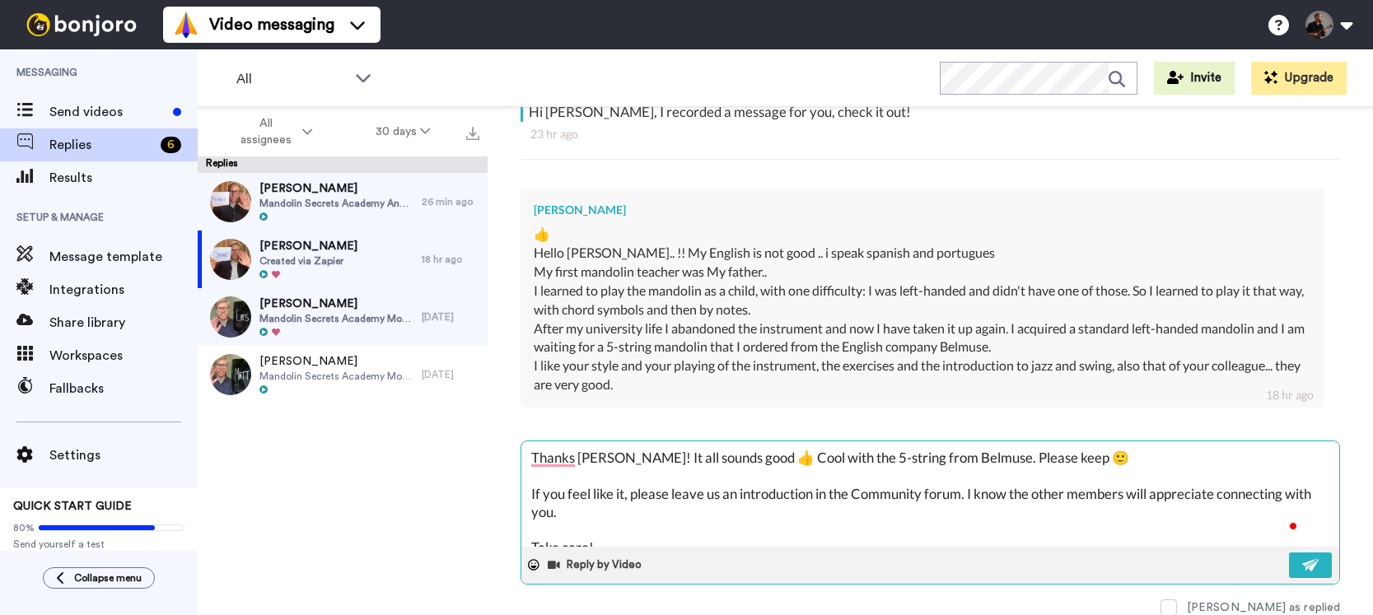
type textarea "Thanks [PERSON_NAME]! It all sounds good 👍 Cool with the 5-string from Belmuse.…"
type textarea "x"
type textarea "Thanks [PERSON_NAME]! It all sounds good 👍 Cool with the 5-string from Belmuse.…"
type textarea "x"
type textarea "Thanks [PERSON_NAME]! It all sounds good 👍 Cool with the 5-string from Belmuse.…"
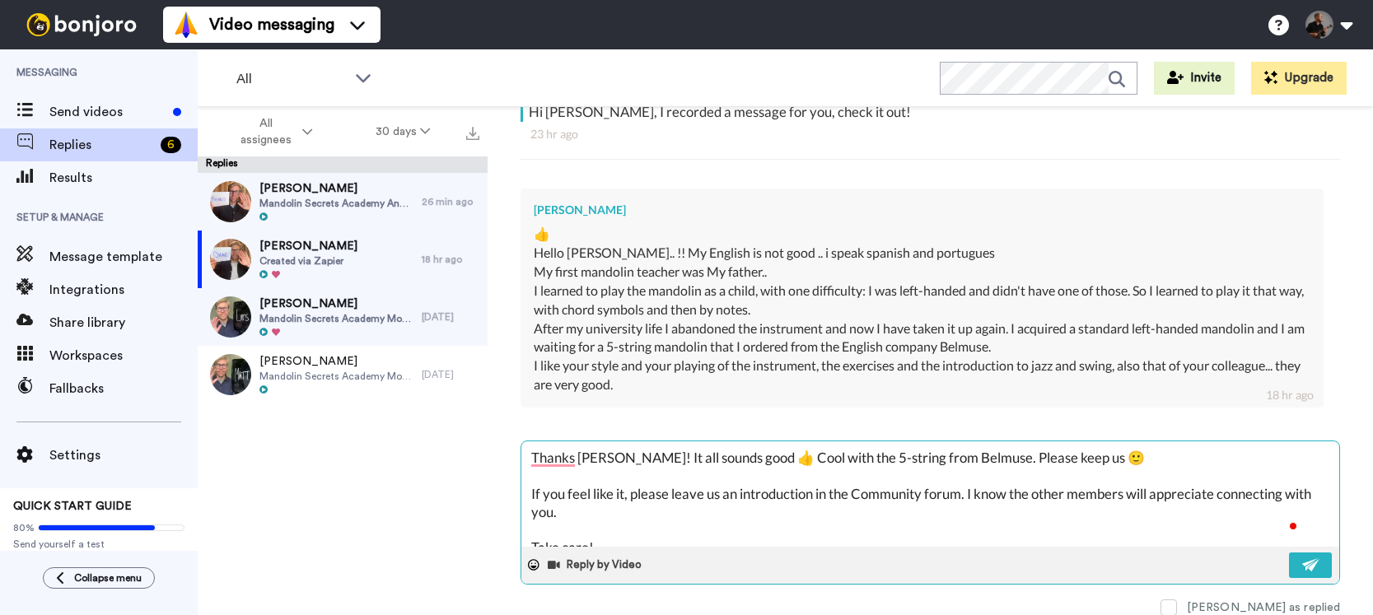
type textarea "x"
type textarea "Thanks [PERSON_NAME]! It all sounds good 👍 Cool with the 5-string from Belmuse.…"
type textarea "x"
type textarea "Thanks [PERSON_NAME]! It all sounds good 👍 Cool with the 5-string from Belmuse.…"
type textarea "x"
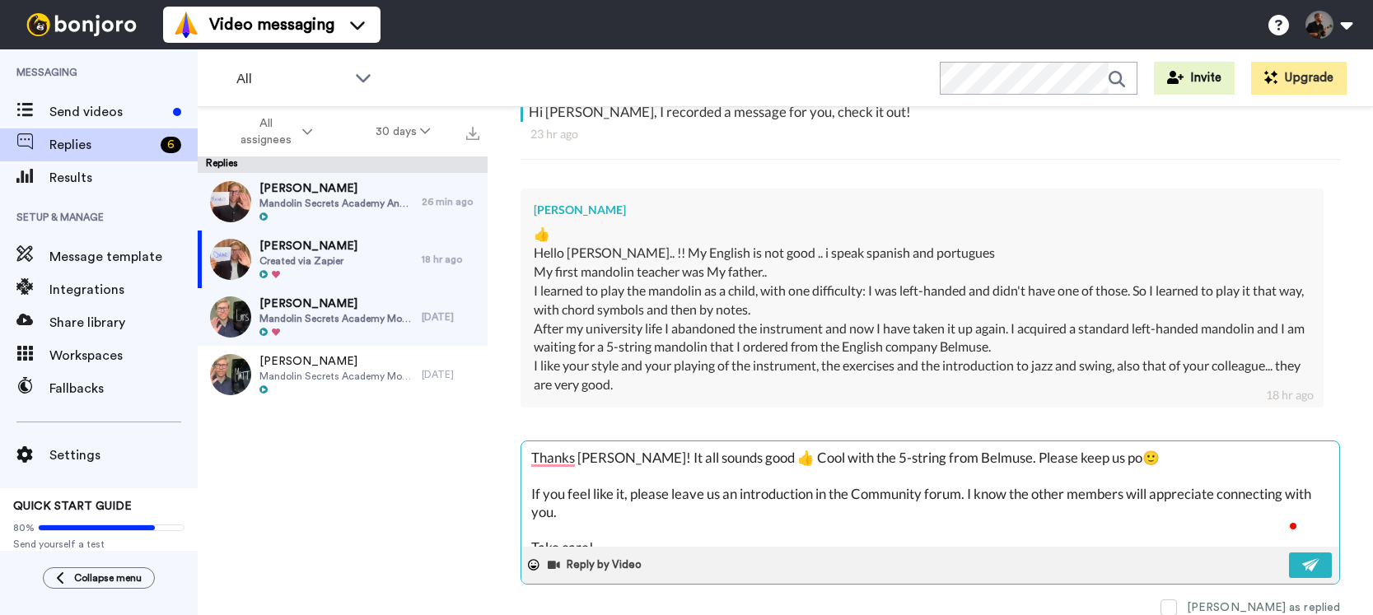
type textarea "Thanks [PERSON_NAME]! It all sounds good 👍 Cool with the 5-string from Belmuse.…"
type textarea "x"
type textarea "Thanks [PERSON_NAME]! It all sounds good 👍 Cool with the 5-string from Belmuse.…"
type textarea "x"
type textarea "Thanks [PERSON_NAME]! It all sounds good 👍 Cool with the 5-string from Belmuse.…"
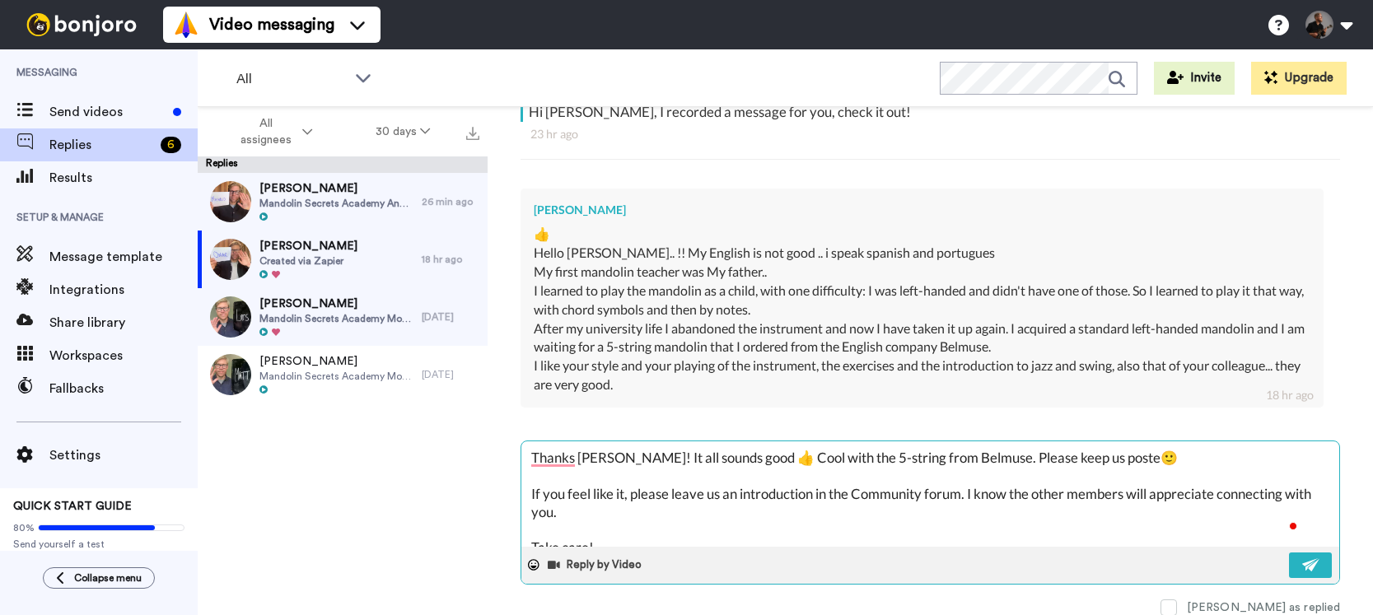
type textarea "x"
type textarea "Thanks [PERSON_NAME]! It all sounds good 👍 Cool with the 5-string from Belmuse.…"
type textarea "x"
type textarea "Thanks [PERSON_NAME]! It all sounds good 👍 Cool with the 5-string from Belmuse.…"
type textarea "x"
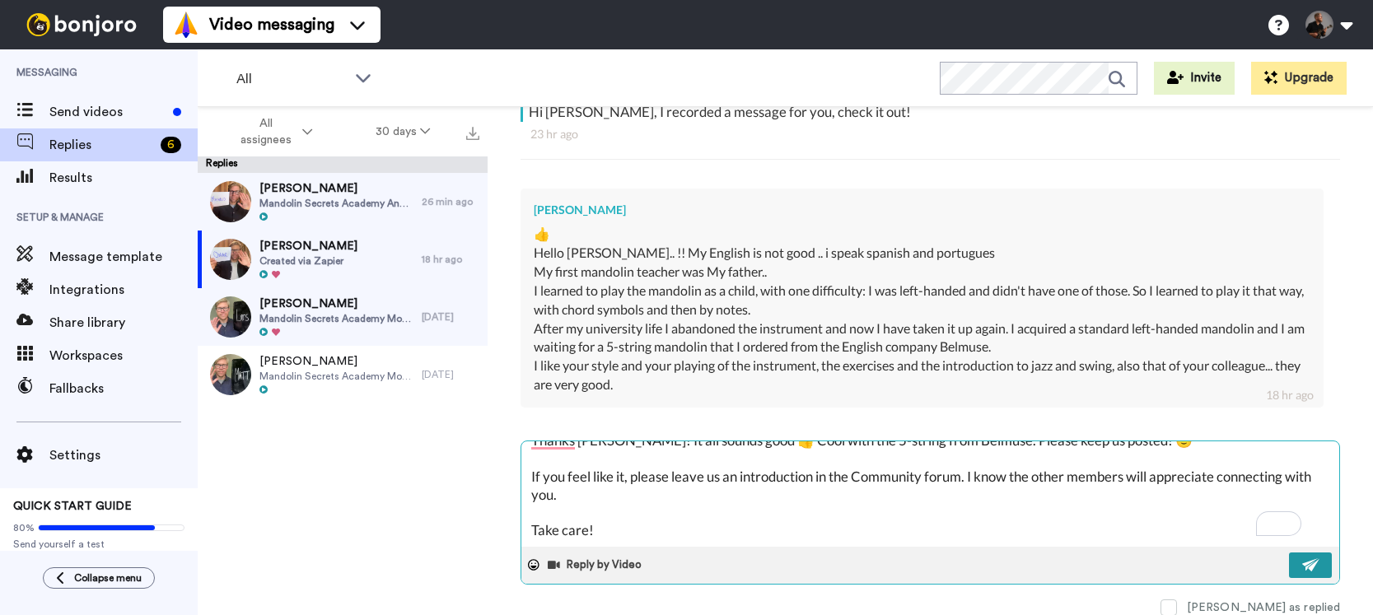
type textarea "Thanks [PERSON_NAME]! It all sounds good 👍 Cool with the 5-string from Belmuse.…"
click at [1302, 564] on img at bounding box center [1311, 564] width 18 height 13
type textarea "x"
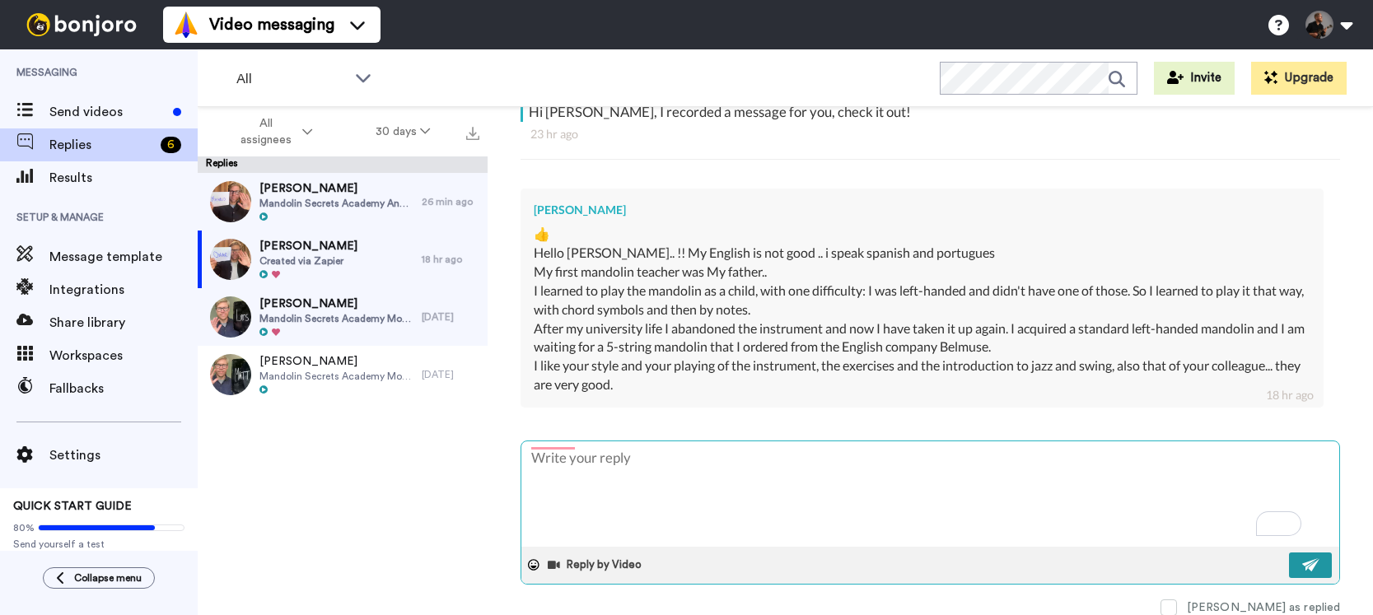
scroll to position [0, 0]
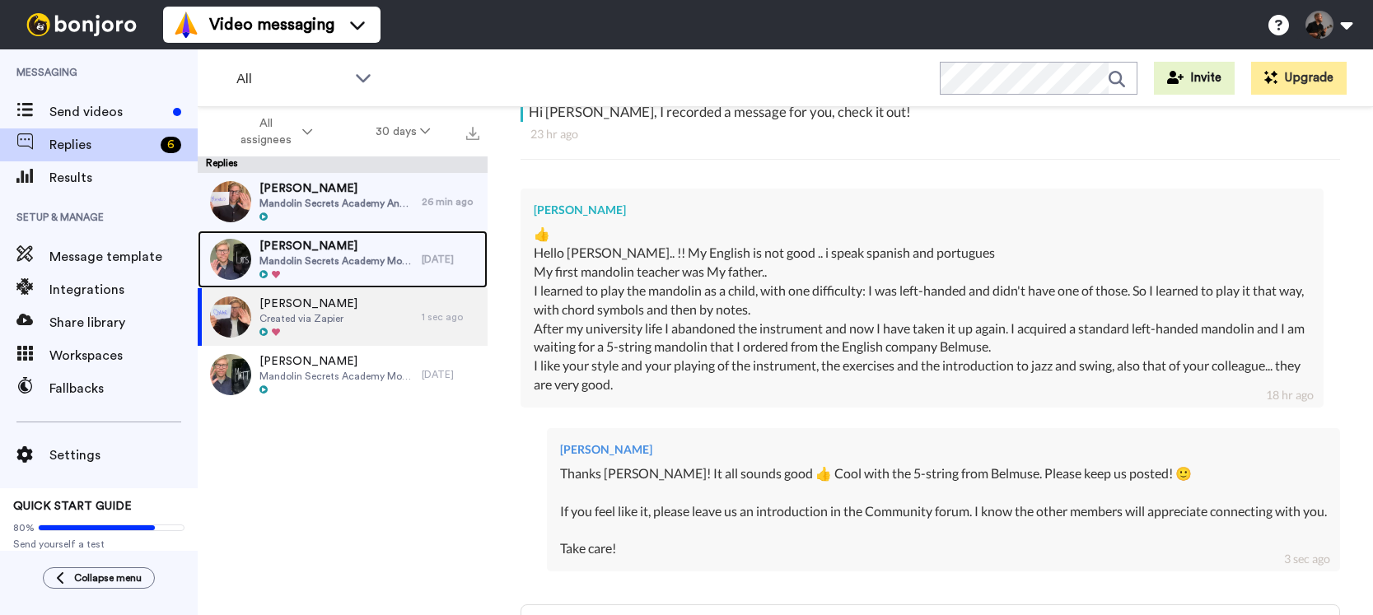
click at [363, 257] on span "Mandolin Secrets Academy Monthly" at bounding box center [336, 260] width 154 height 13
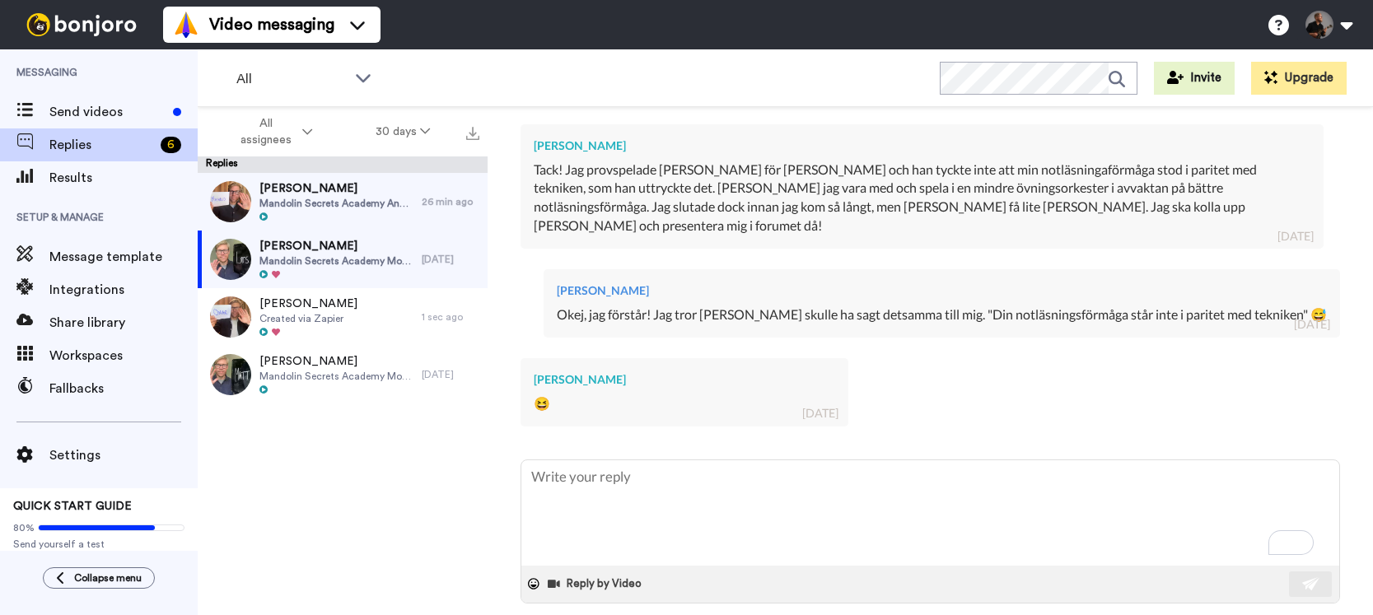
click at [1177, 614] on span at bounding box center [1168, 626] width 16 height 16
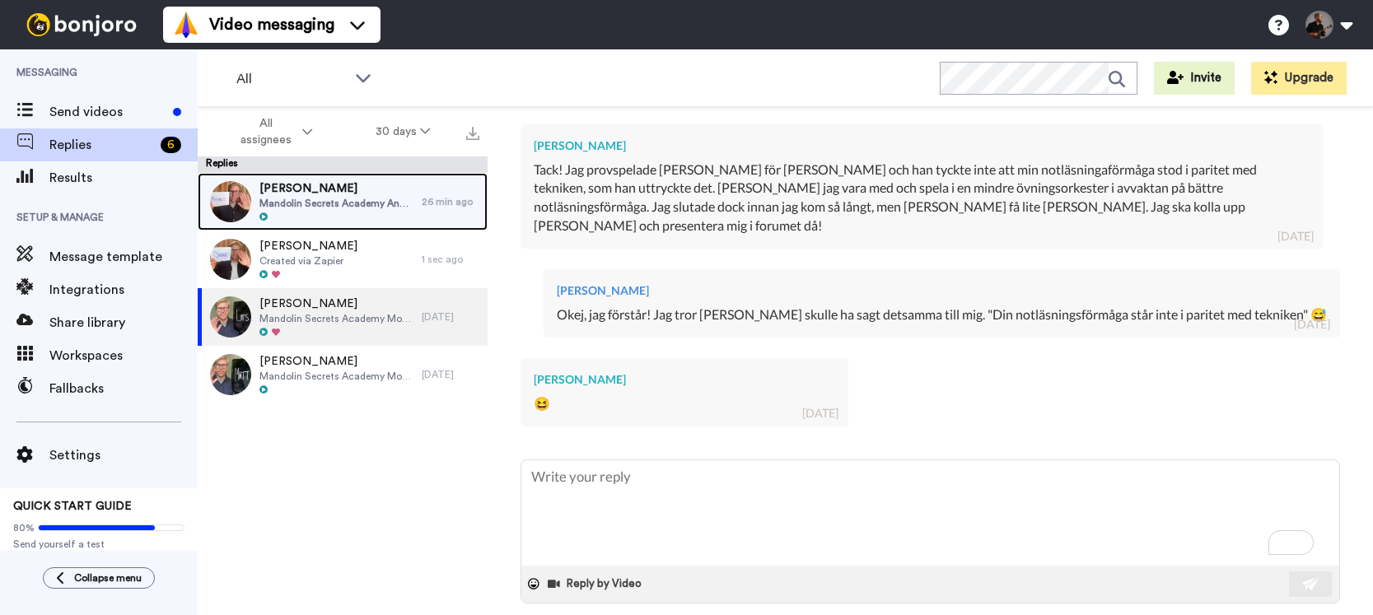
click at [376, 199] on span "Mandolin Secrets Academy Annual" at bounding box center [336, 203] width 154 height 13
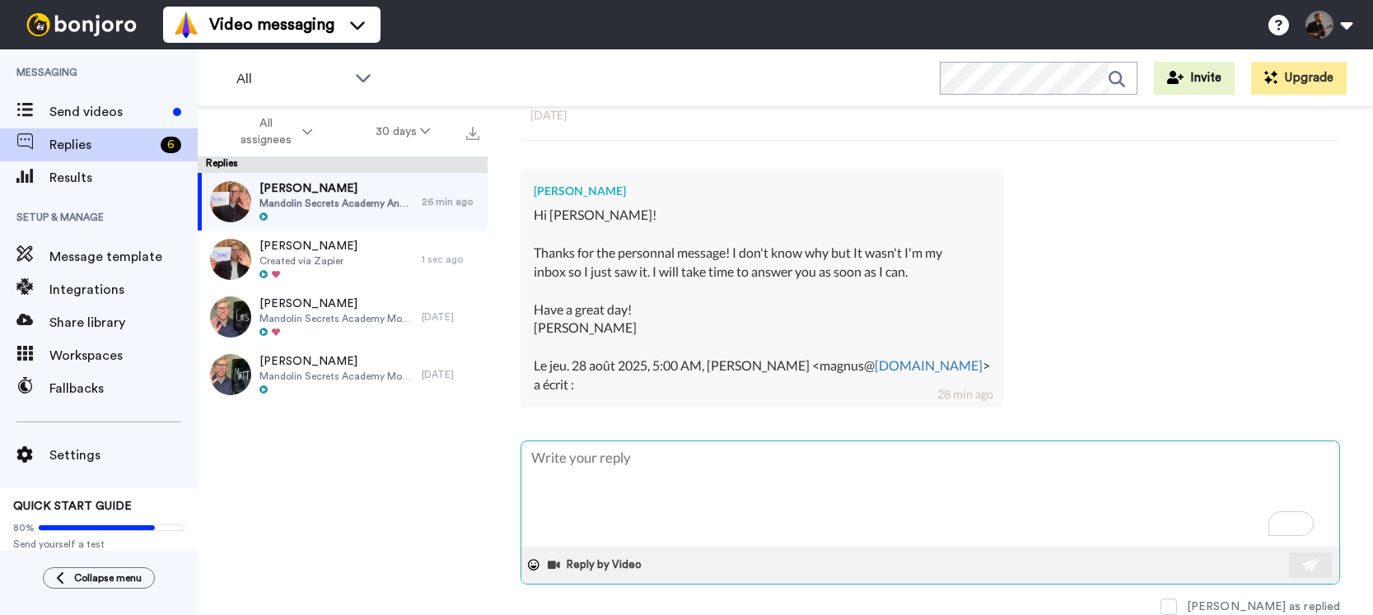
click at [656, 474] on textarea "To enrich screen reader interactions, please activate Accessibility in Grammarl…" at bounding box center [930, 493] width 818 height 105
type textarea "x"
type textarea "Thanks! It all sounds good👍 🙂 If you feel like it, please leave us an introduct…"
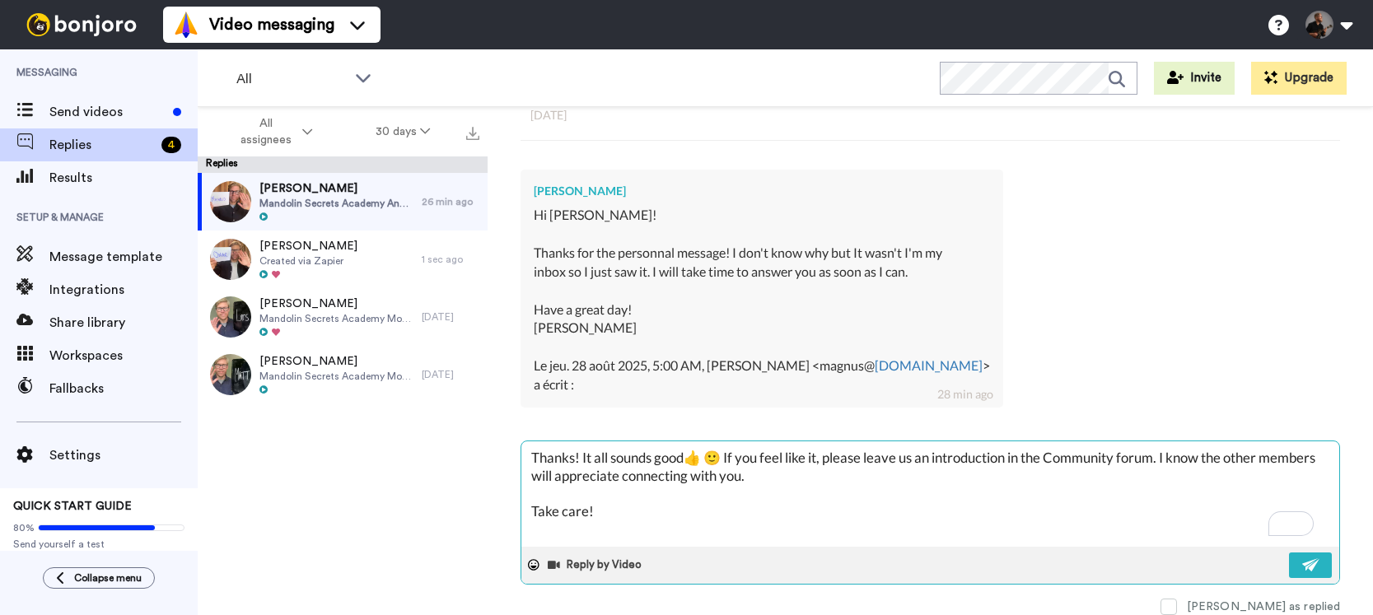
drag, startPoint x: 689, startPoint y: 456, endPoint x: 641, endPoint y: 455, distance: 48.6
click at [641, 455] on textarea "Thanks! It all sounds good👍 🙂 If you feel like it, please leave us an introduct…" at bounding box center [930, 493] width 818 height 105
type textarea "x"
type textarea "Thanks! It all soun👍 🙂 If you feel like it, please leave us an introduction in …"
type textarea "x"
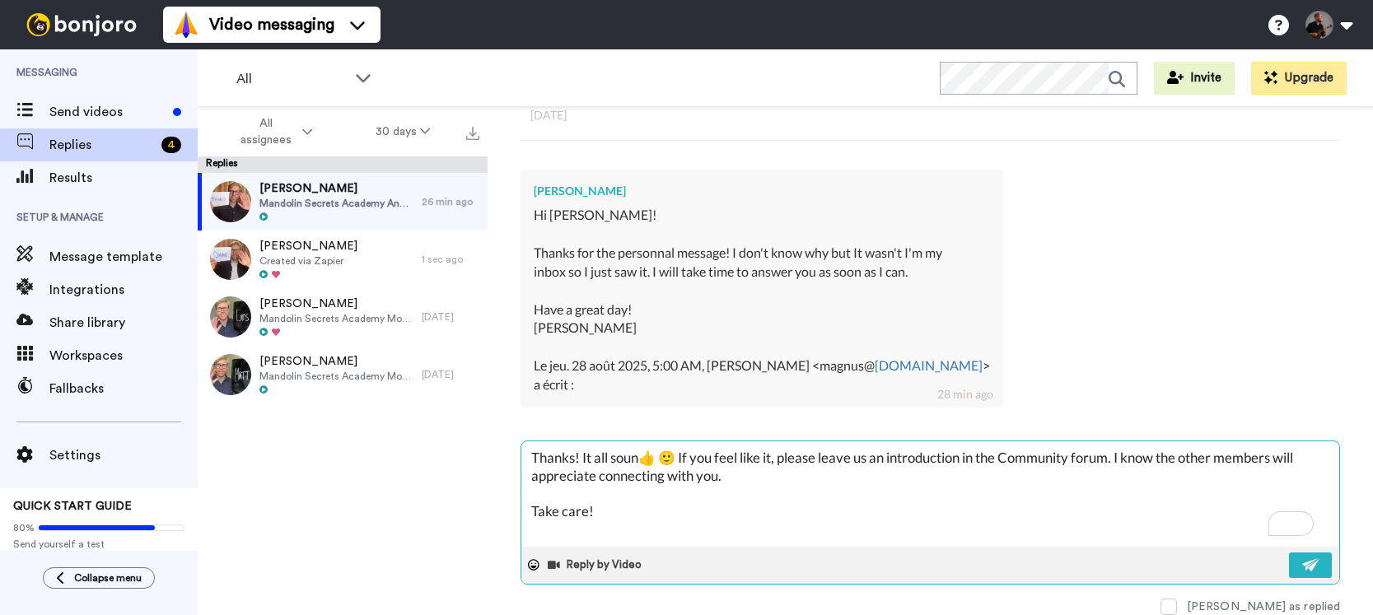
type textarea "Thanks! It all sou👍 🙂 If you feel like it, please leave us an introduction in t…"
type textarea "x"
type textarea "Thanks! It all so👍 🙂 If you feel like it, please leave us an introduction in th…"
type textarea "x"
type textarea "Thanks! It all s👍 🙂 If you feel like it, please leave us an introduction in the…"
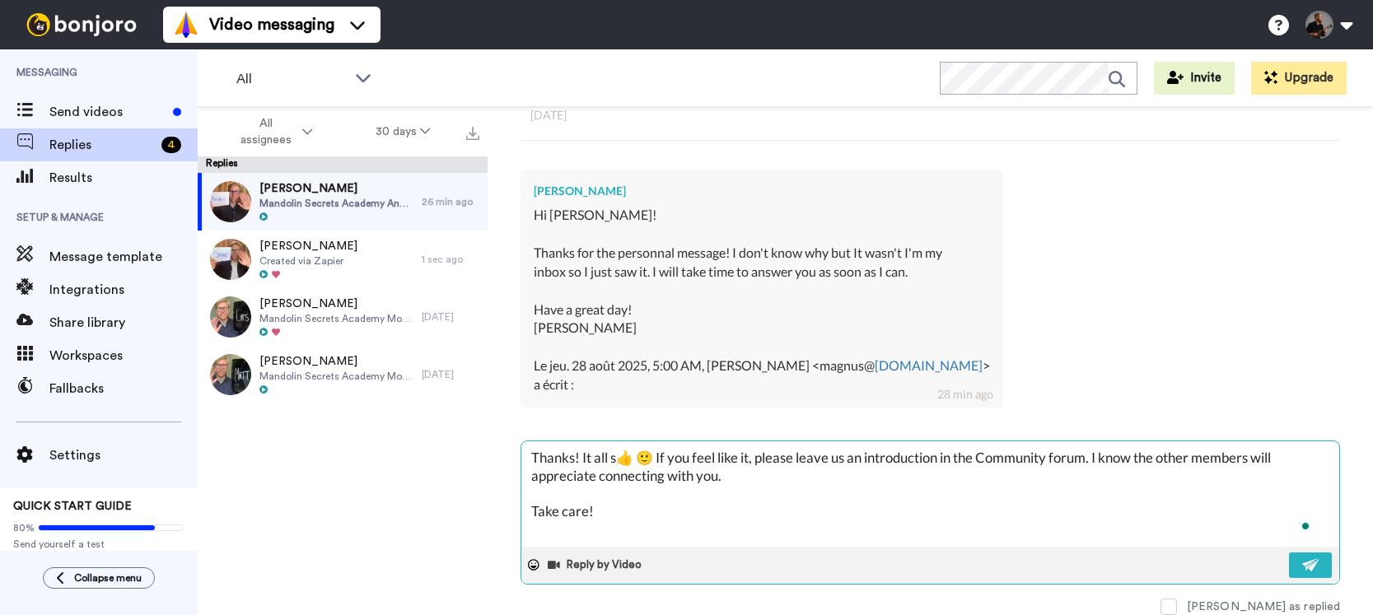
type textarea "x"
type textarea "Thanks! It all 👍 🙂 If you feel like it, please leave us an introduction in the …"
type textarea "x"
type textarea "Thanks! It all👍 🙂 If you feel like it, please leave us an introduction in the C…"
type textarea "x"
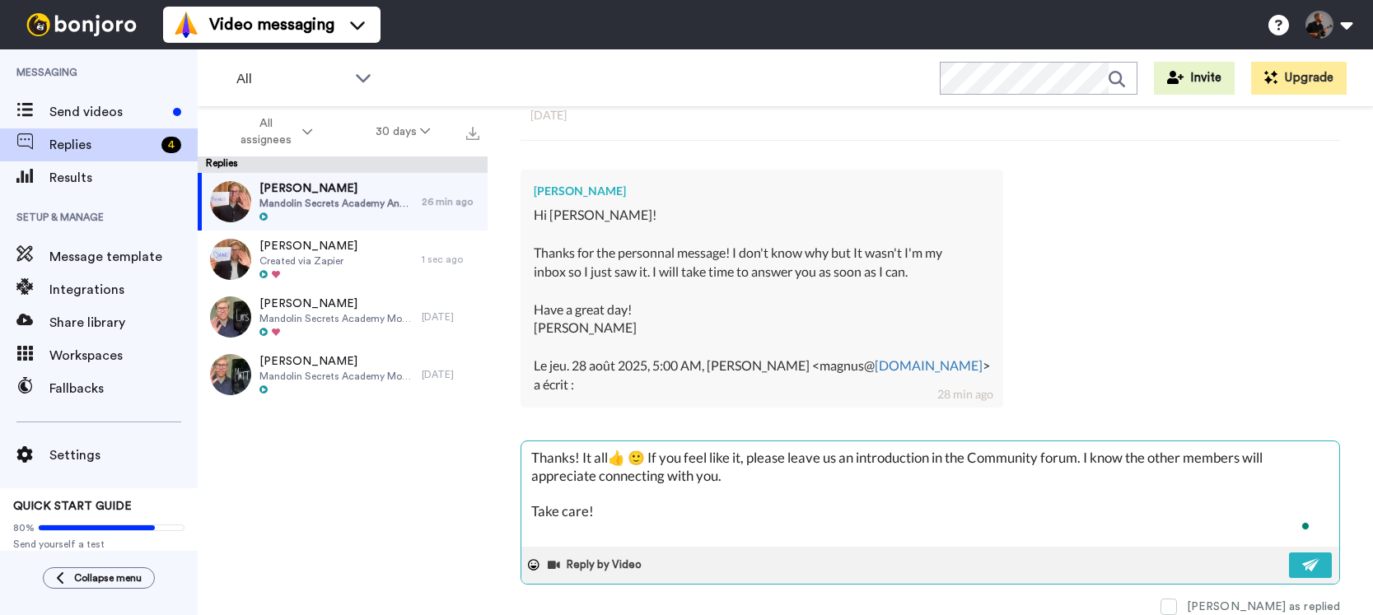
type textarea "Thanks! It al👍 🙂 If you feel like it, please leave us an introduction in the Co…"
type textarea "x"
type textarea "Thanks! It a👍 🙂 If you feel like it, please leave us an introduction in the Com…"
type textarea "x"
type textarea "Thanks! It 👍 🙂 If you feel like it, please leave us an introduction in the Comm…"
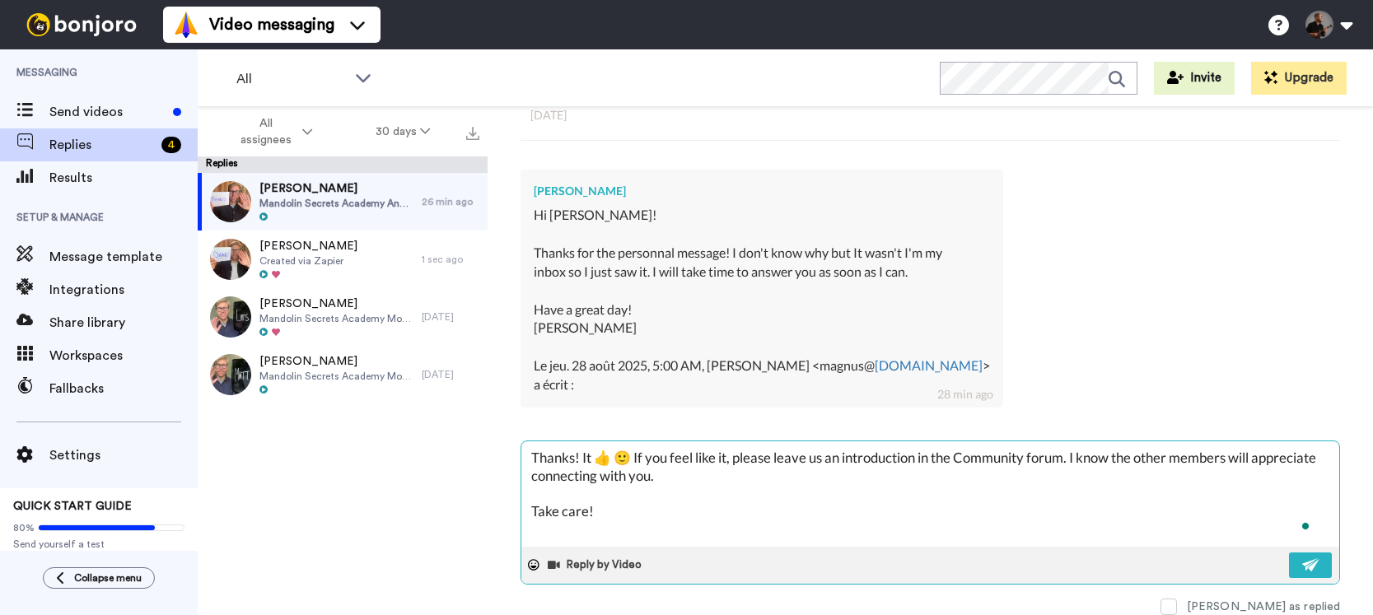
type textarea "x"
type textarea "Thanks! It👍 🙂 If you feel like it, please leave us an introduction in the Commu…"
type textarea "x"
type textarea "Thanks! I👍 🙂 If you feel like it, please leave us an introduction in the Commun…"
type textarea "x"
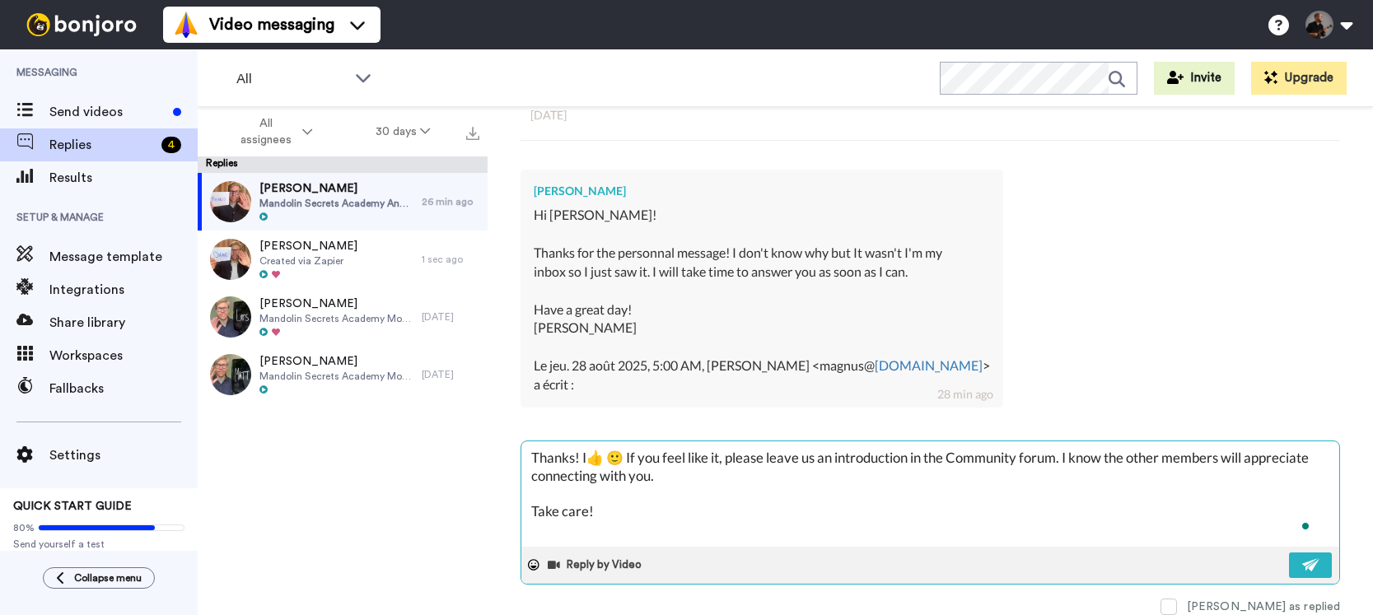
type textarea "Thanks! 👍 🙂 If you feel like it, please leave us an introduction in the Communi…"
type textarea "x"
type textarea "Thanks ! 👍 🙂 If you feel like it, please leave us an introduction in the Commun…"
type textarea "x"
type textarea "Thanks G! 👍 🙂 If you feel like it, please leave us an introduction in the Commu…"
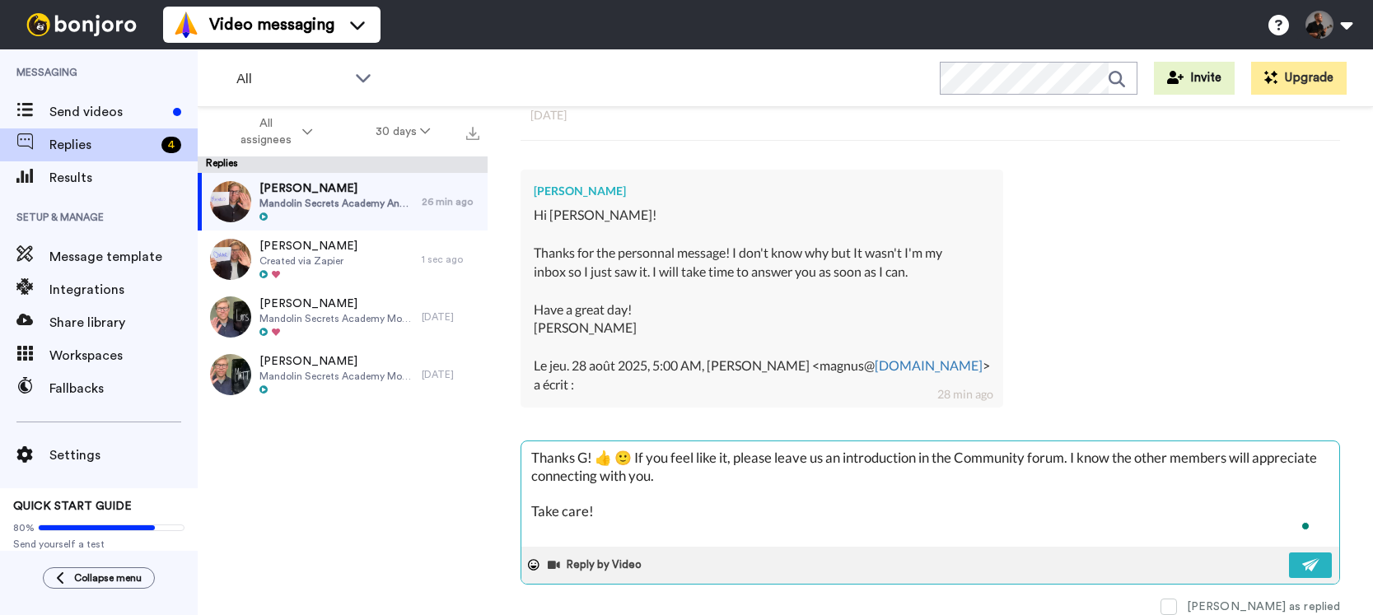
type textarea "x"
type textarea "Thanks Ge! 👍 🙂 If you feel like it, please leave us an introduction in the Comm…"
type textarea "x"
type textarea "Thanks Gen! 👍 🙂 If you feel like it, please leave us an introduction in the Com…"
type textarea "x"
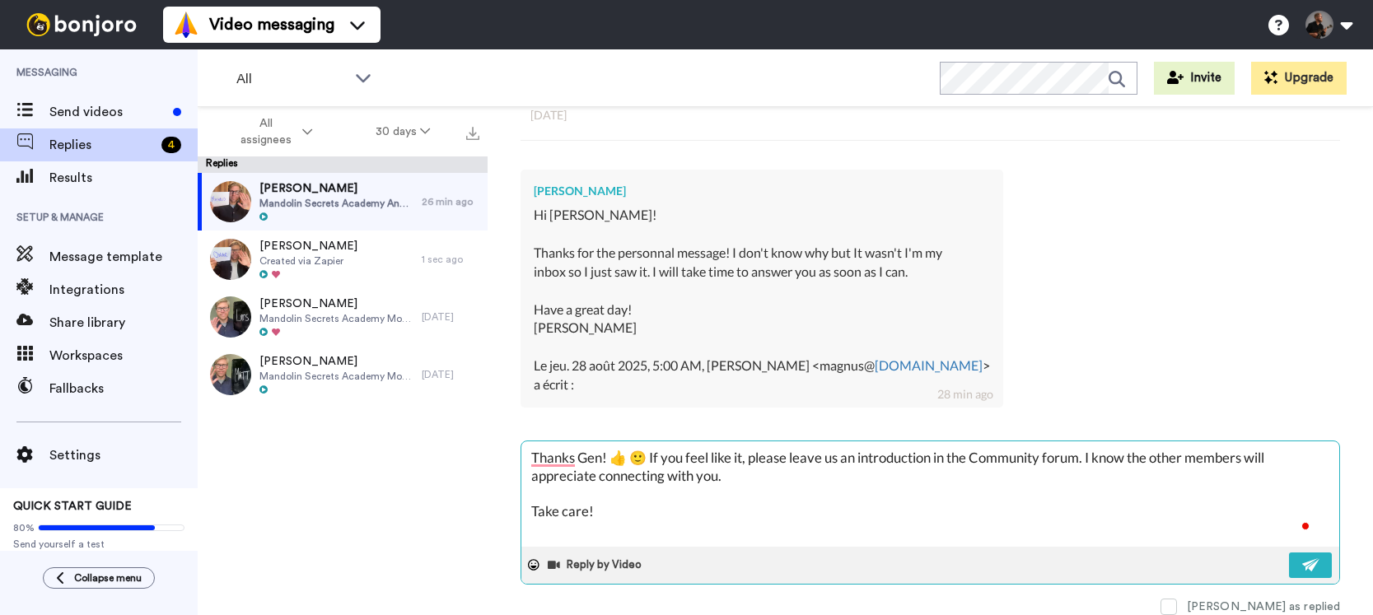
type textarea "Thanks [PERSON_NAME]! 👍 🙂 If you feel like it, please leave us an introduction …"
type textarea "x"
type textarea "Thanks Genev! 👍 🙂 If you feel like it, please leave us an introduction in the C…"
click at [1289, 572] on button at bounding box center [1310, 566] width 43 height 26
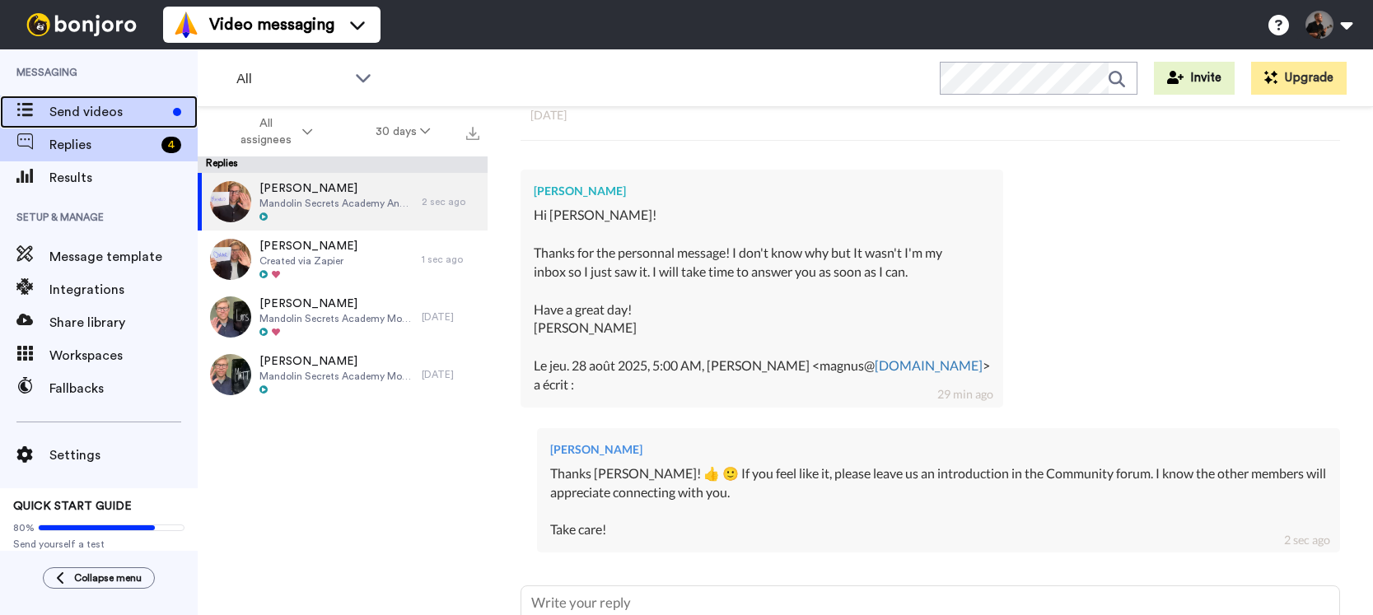
click at [91, 100] on div "Send videos" at bounding box center [99, 112] width 198 height 33
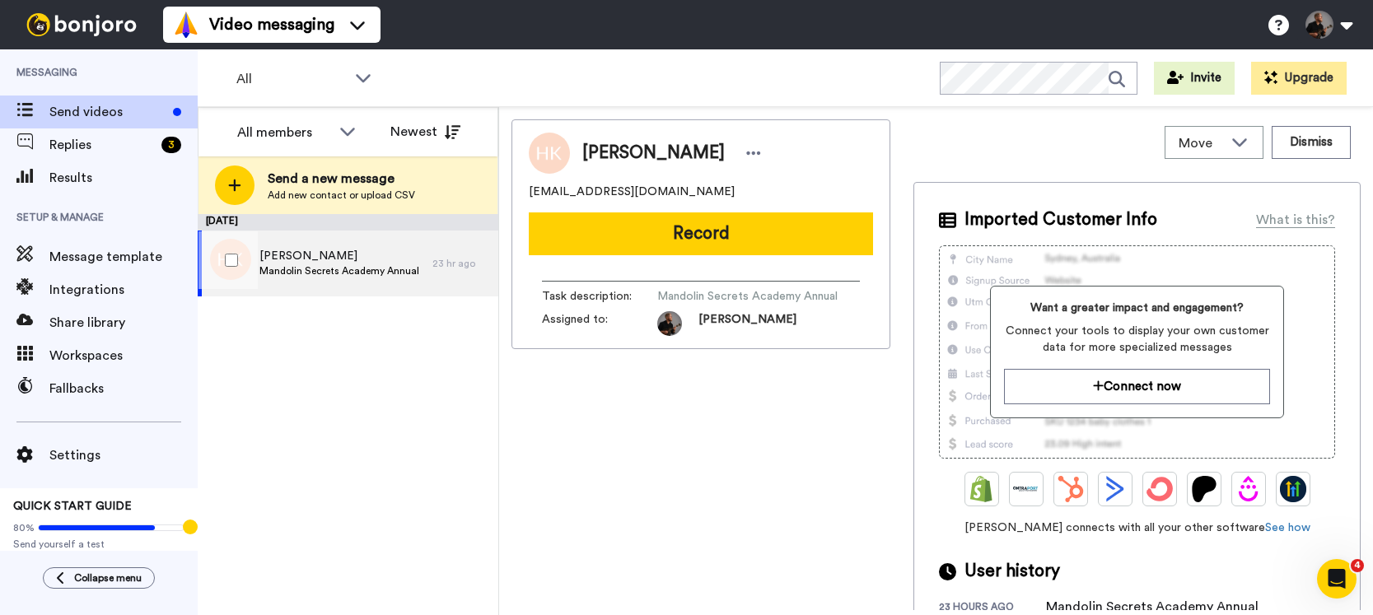
click at [302, 279] on div "Hans Kemmer Mandolin Secrets Academy Annual" at bounding box center [315, 264] width 235 height 66
click at [1290, 144] on button "Dismiss" at bounding box center [1311, 142] width 79 height 33
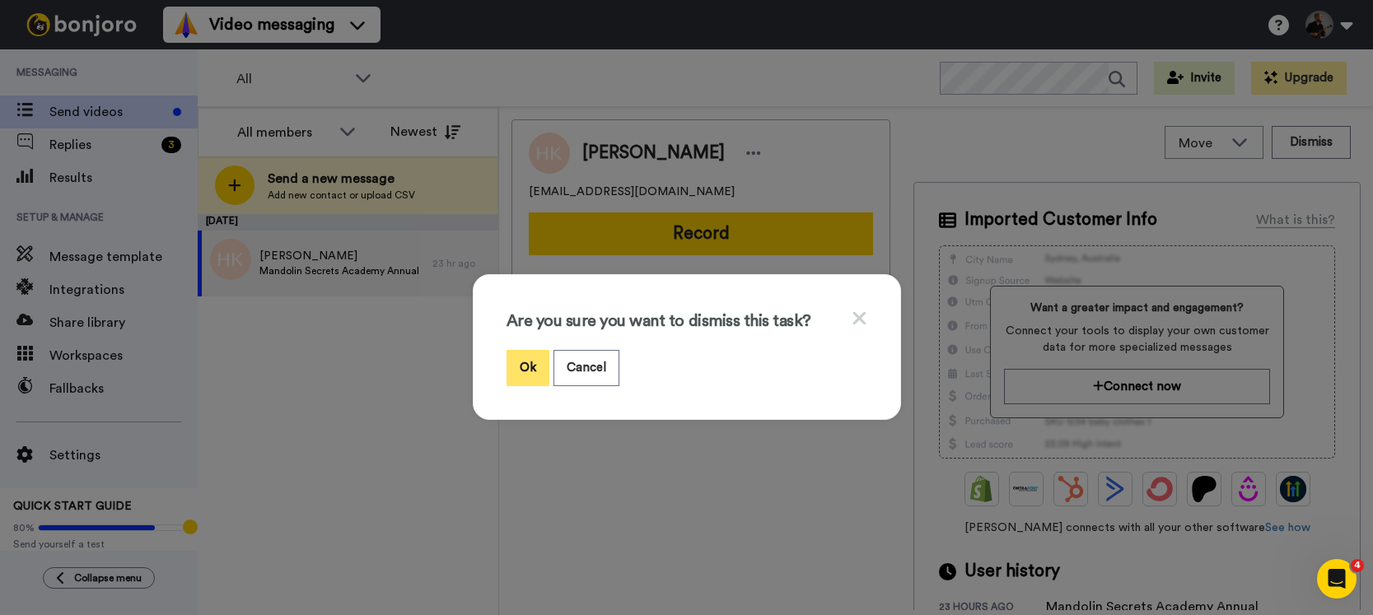
click at [513, 360] on button "Ok" at bounding box center [527, 367] width 43 height 35
